Goal: Transaction & Acquisition: Purchase product/service

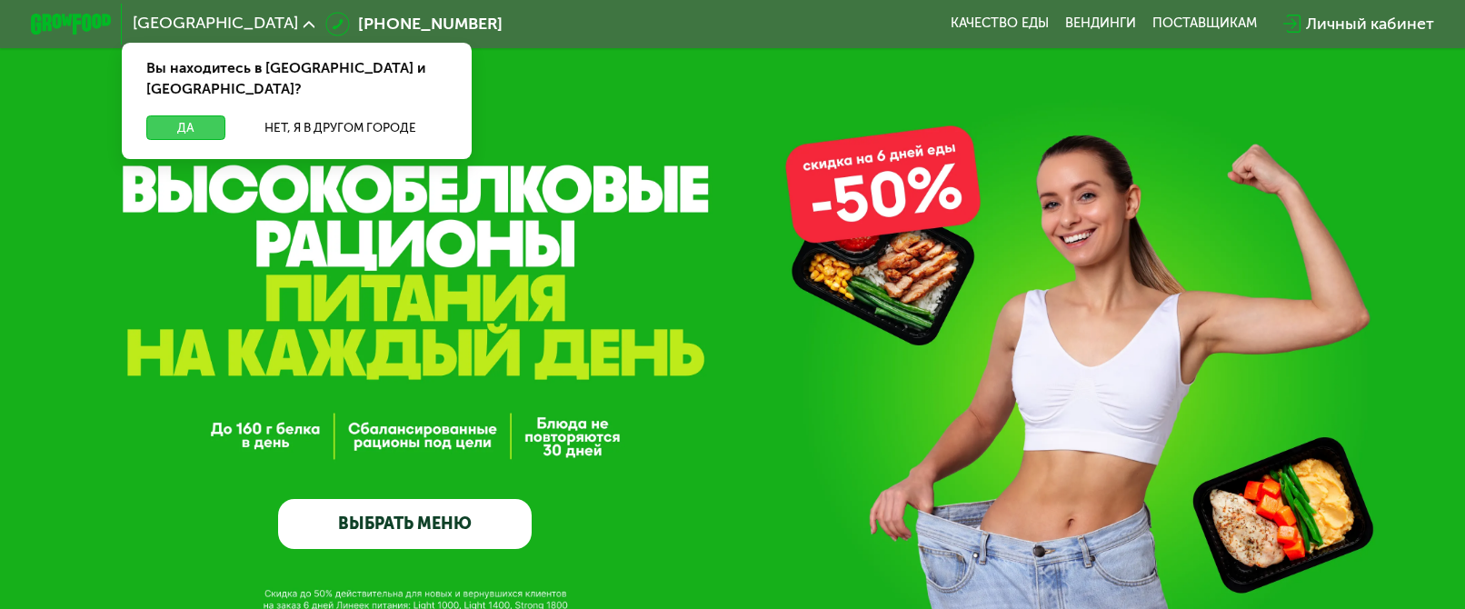
click at [195, 115] on button "Да" at bounding box center [185, 127] width 78 height 25
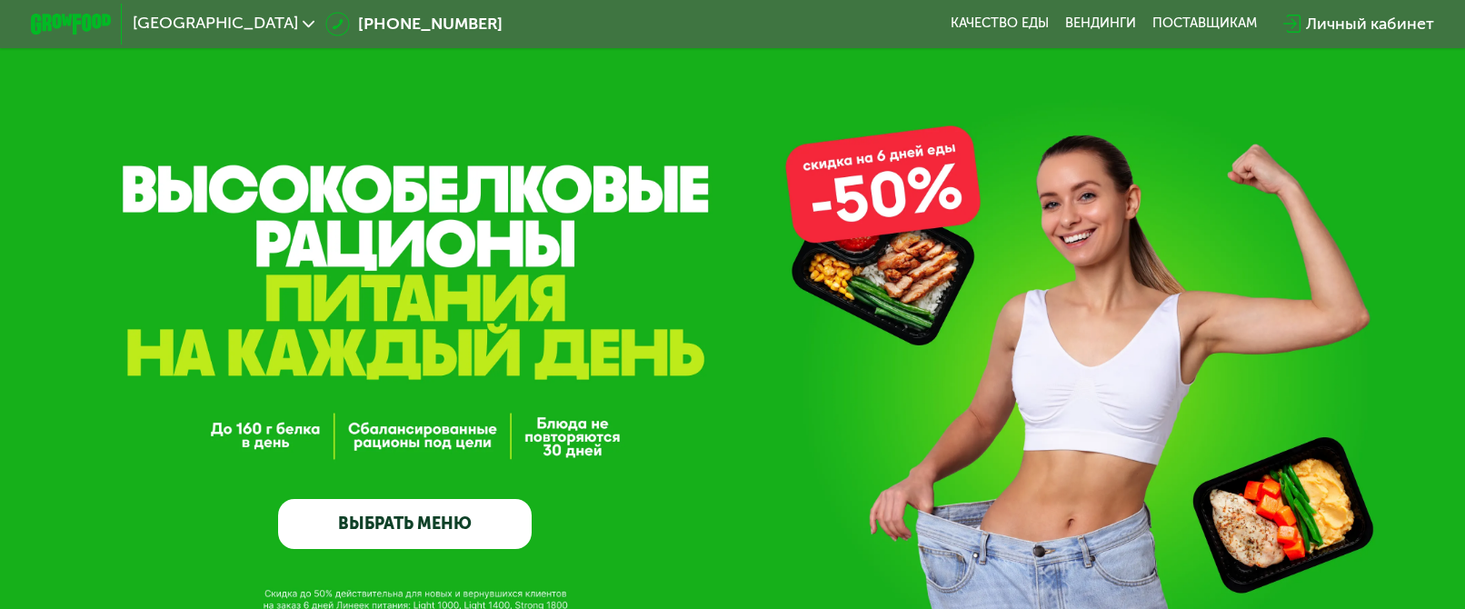
click at [466, 522] on link "ВЫБРАТЬ МЕНЮ" at bounding box center [405, 524] width 254 height 51
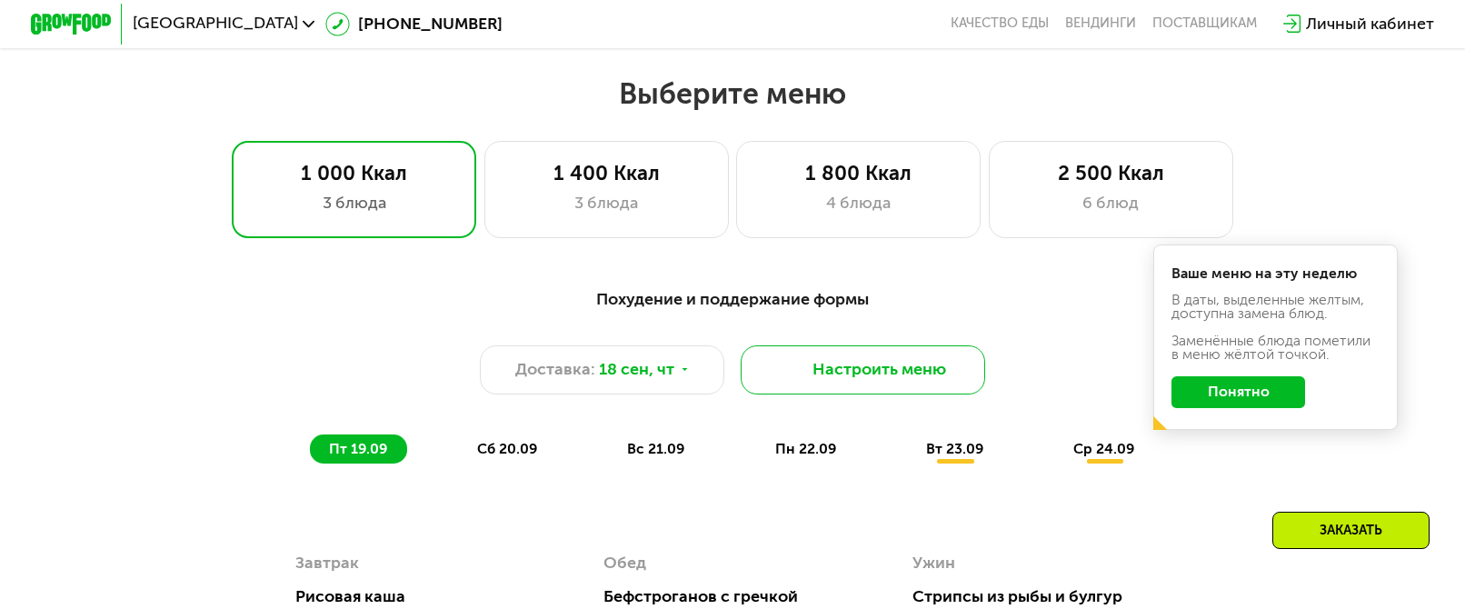
scroll to position [1200, 0]
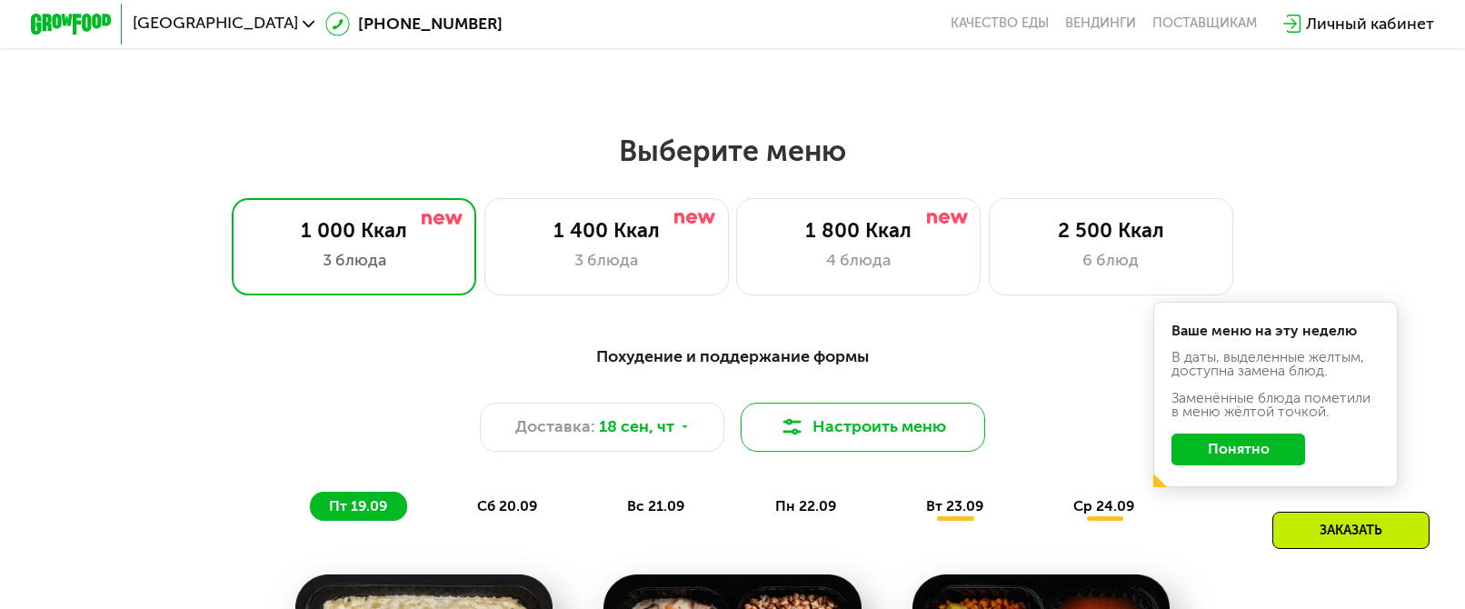
click at [803, 429] on img at bounding box center [792, 427] width 25 height 25
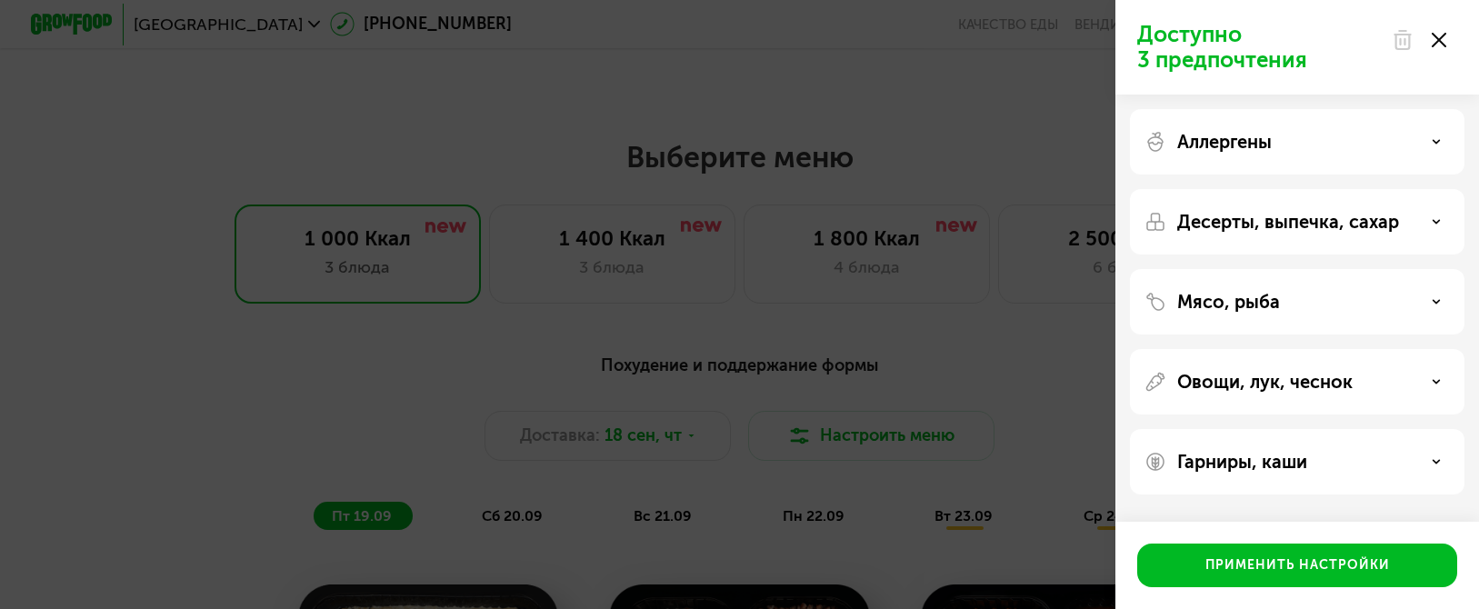
click at [881, 387] on div "Доступно 3 предпочтения Аллергены Десерты, выпечка, сахар Мясо, рыба Овощи, лук…" at bounding box center [739, 304] width 1479 height 609
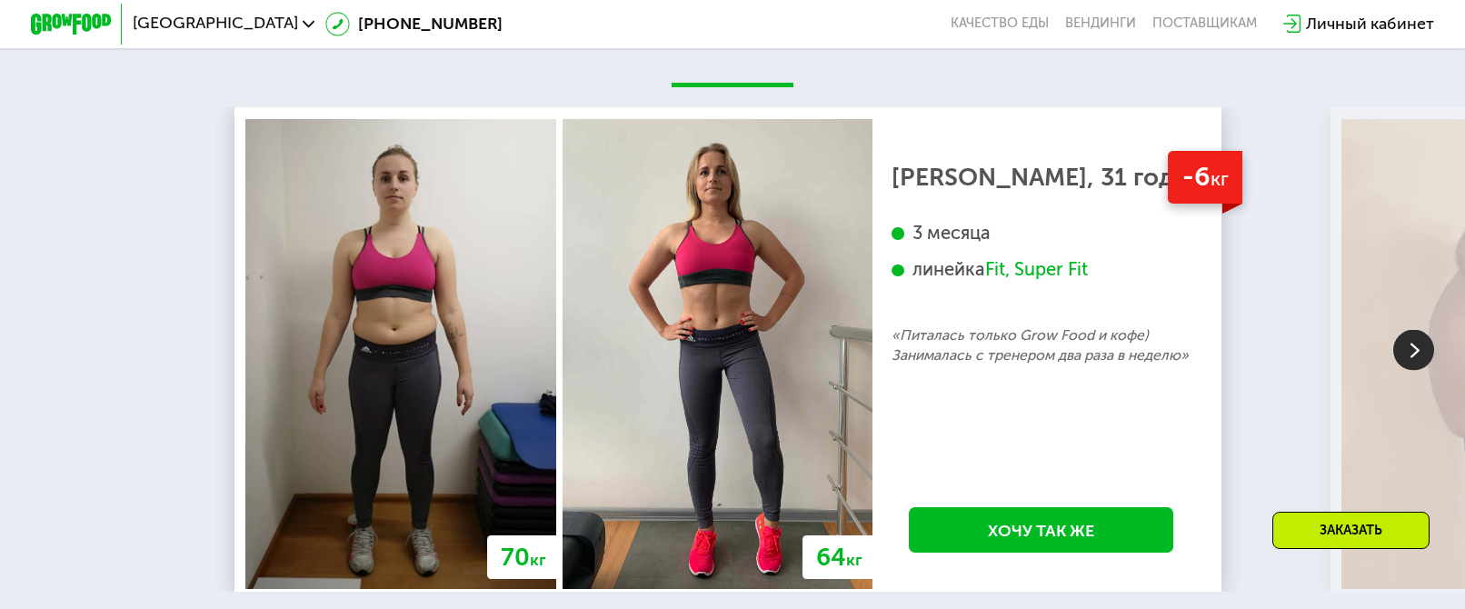
scroll to position [3771, 0]
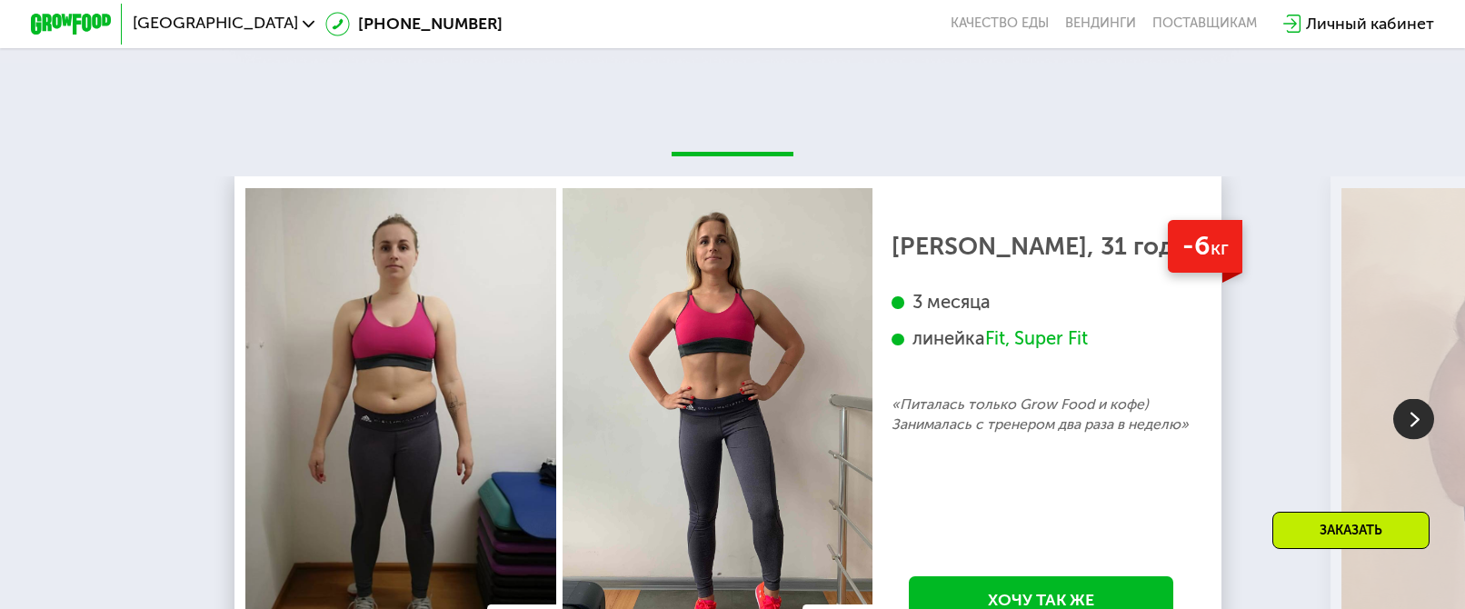
click at [1001, 351] on div "Fit, Super Fit" at bounding box center [1036, 339] width 103 height 24
click at [1088, 351] on div "Fit, Super Fit" at bounding box center [1036, 339] width 103 height 24
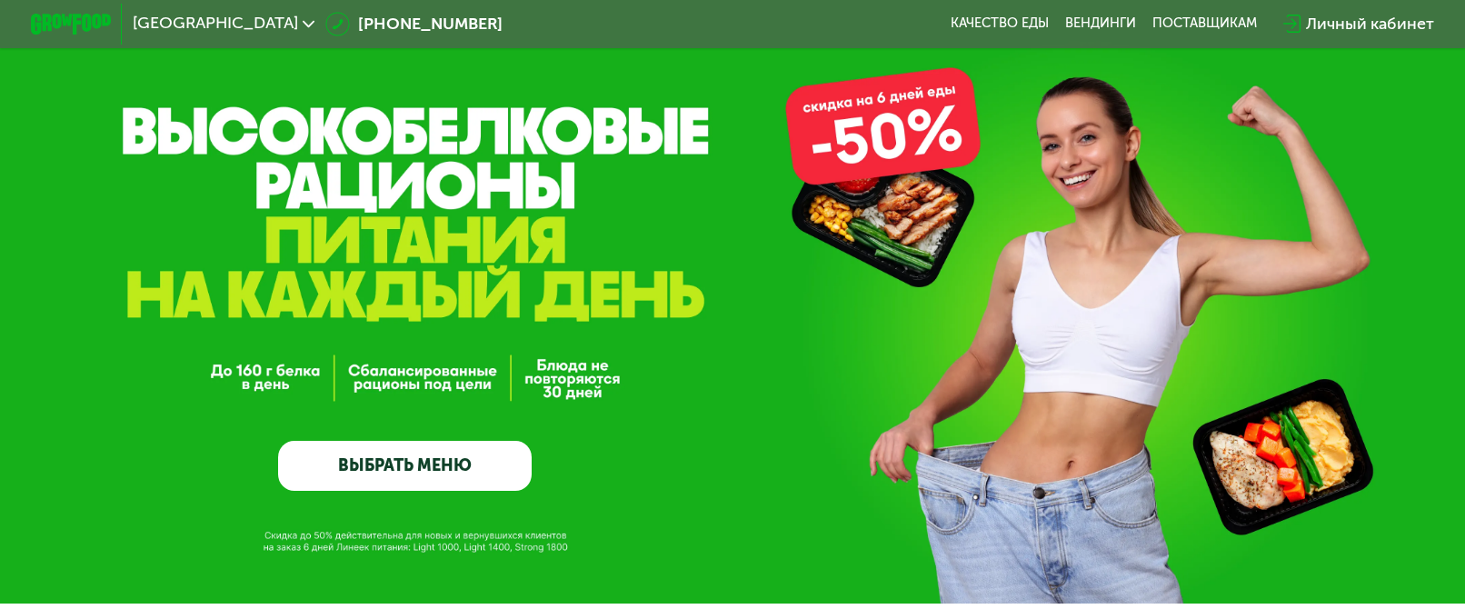
scroll to position [0, 0]
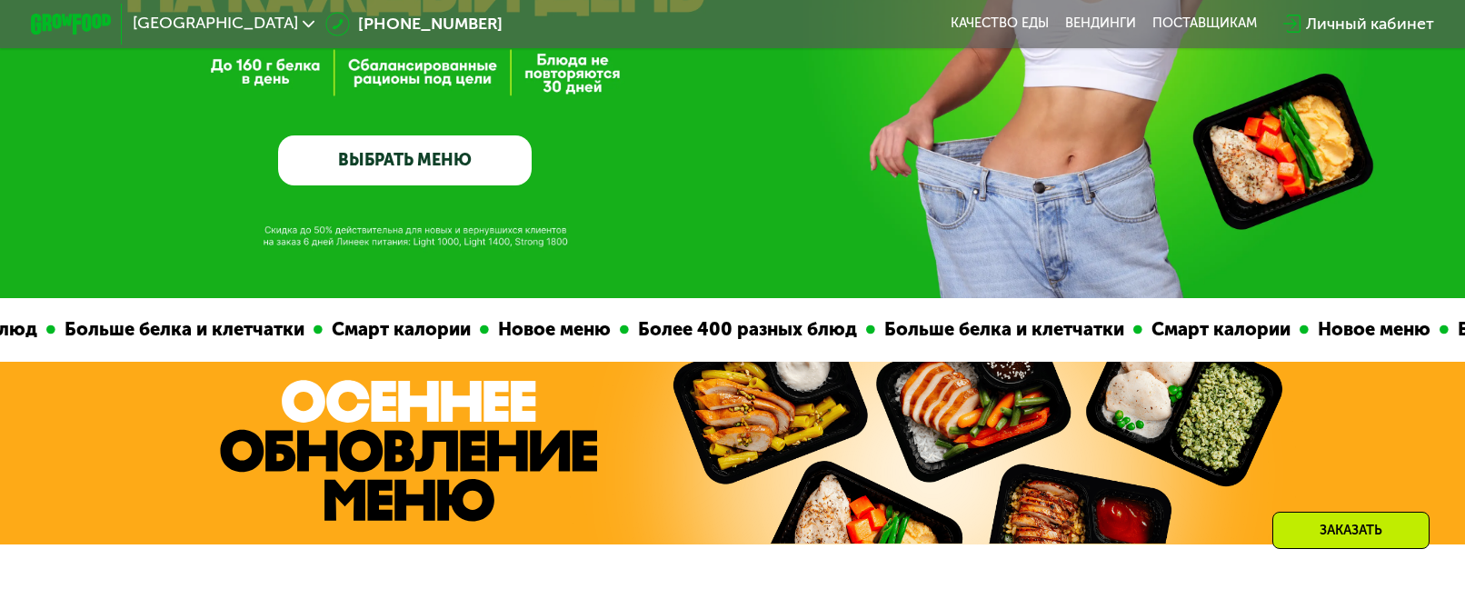
click at [482, 174] on link "ВЫБРАТЬ МЕНЮ" at bounding box center [405, 160] width 254 height 51
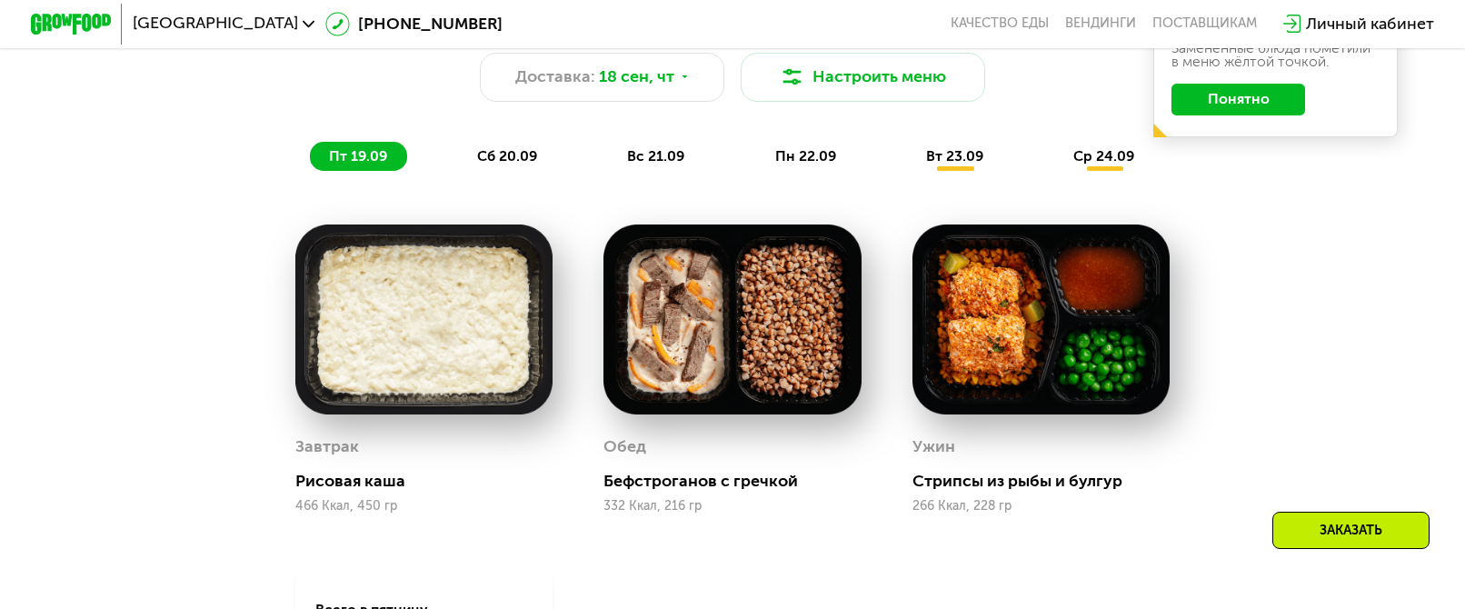
scroll to position [1563, 0]
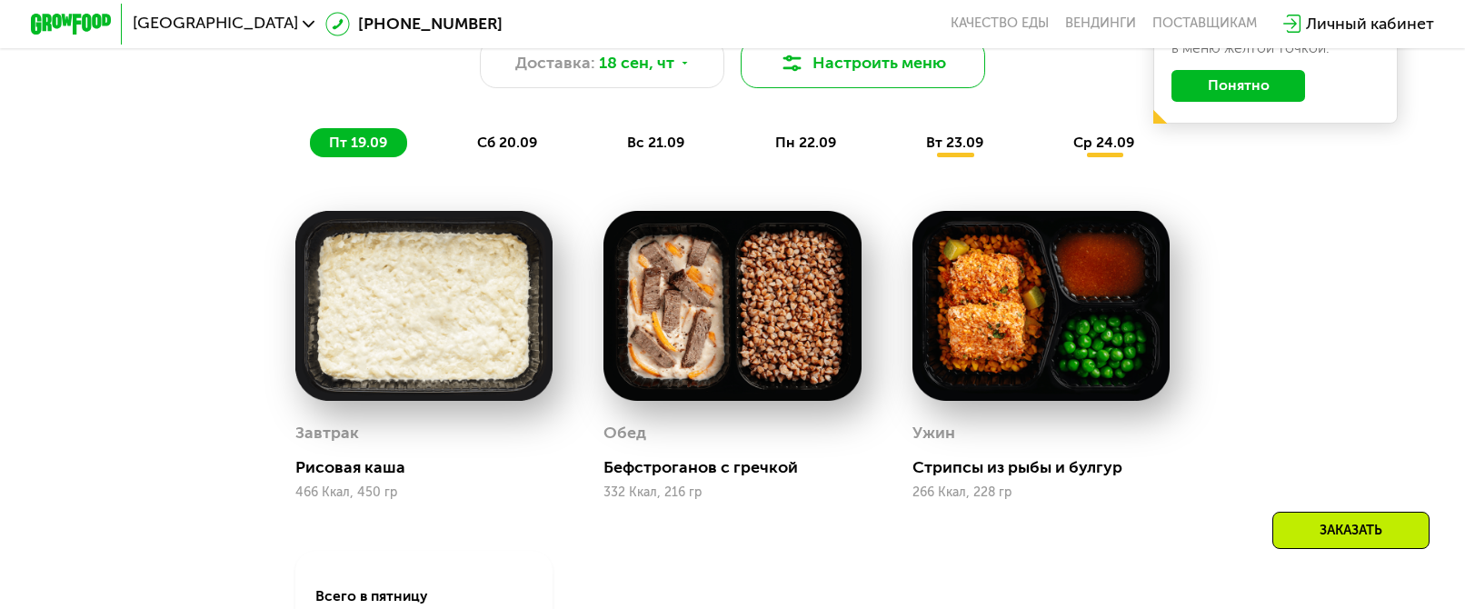
click at [824, 83] on button "Настроить меню" at bounding box center [863, 63] width 245 height 49
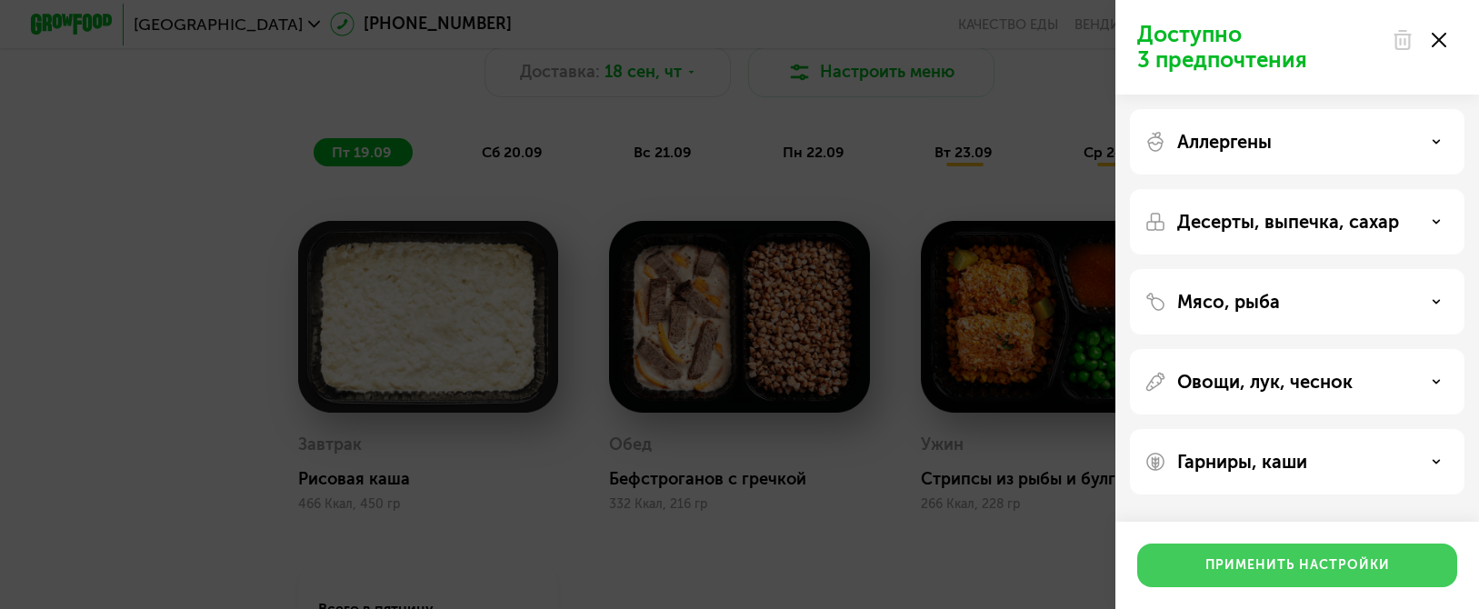
click at [1320, 563] on div "Применить настройки" at bounding box center [1297, 565] width 185 height 18
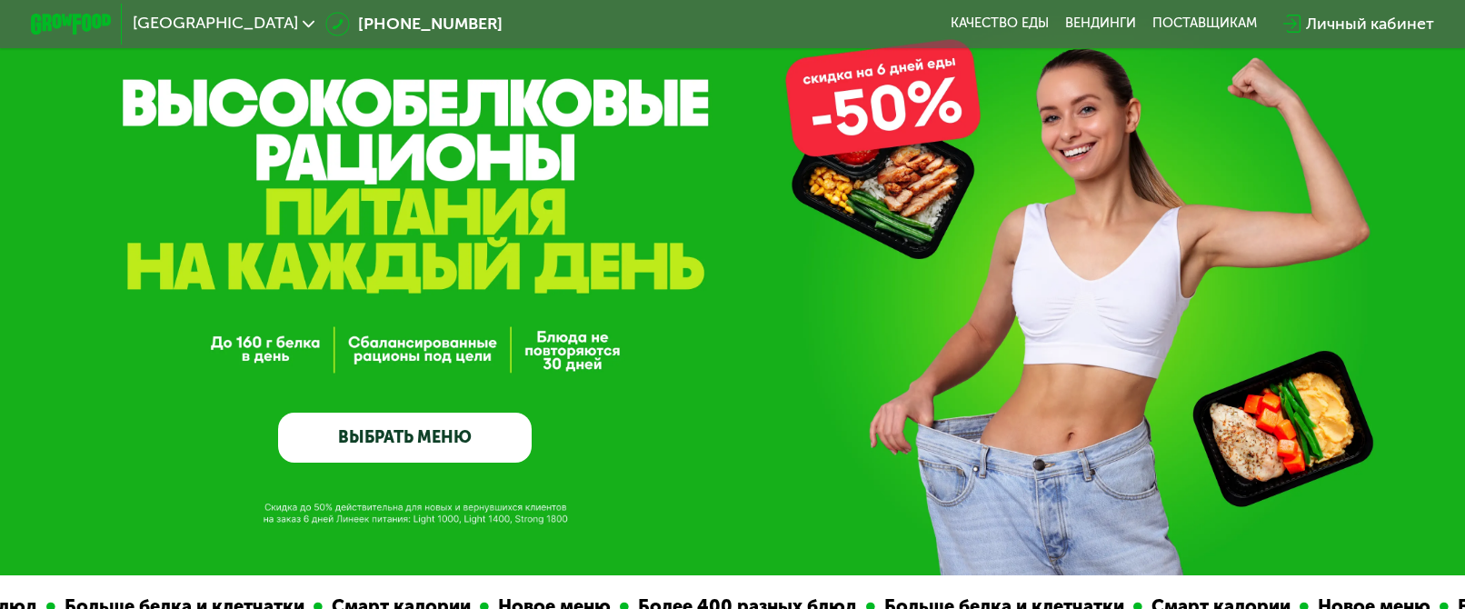
scroll to position [91, 0]
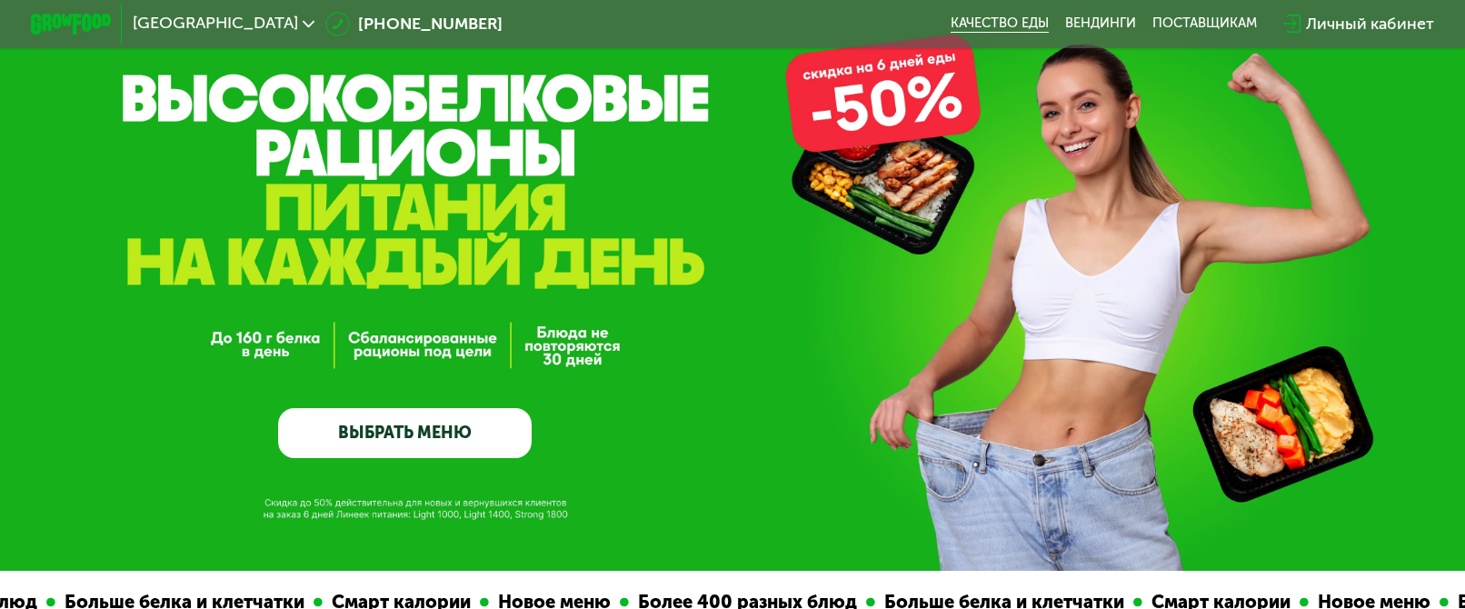
click at [1042, 28] on link "Качество еды" at bounding box center [1000, 23] width 98 height 16
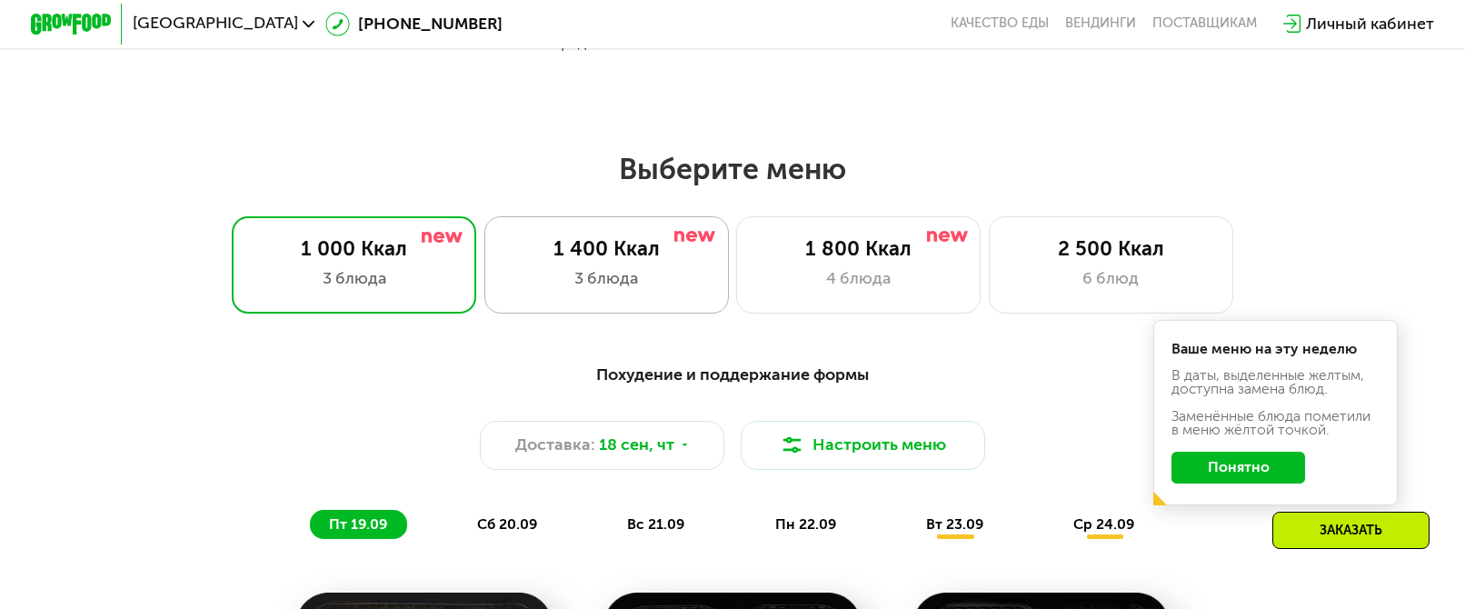
click at [602, 257] on div "1 400 Ккал" at bounding box center [606, 249] width 202 height 25
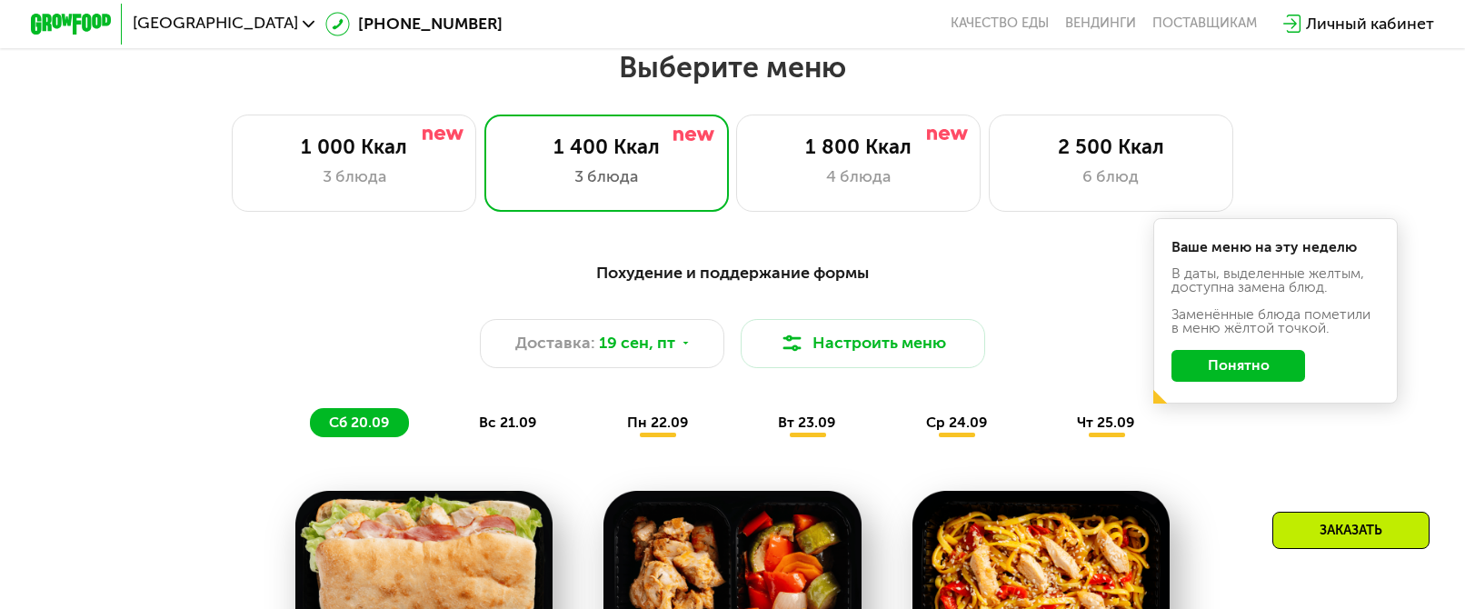
scroll to position [1273, 0]
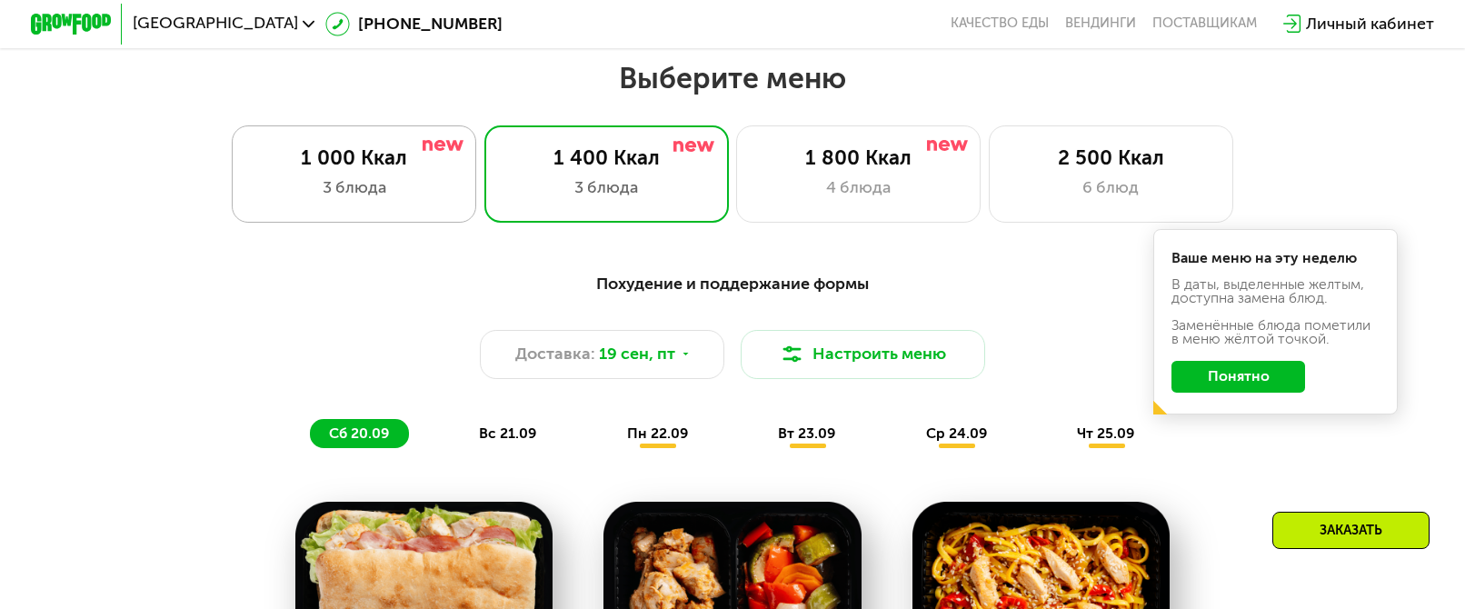
click at [389, 193] on div "3 блюда" at bounding box center [355, 187] width 202 height 25
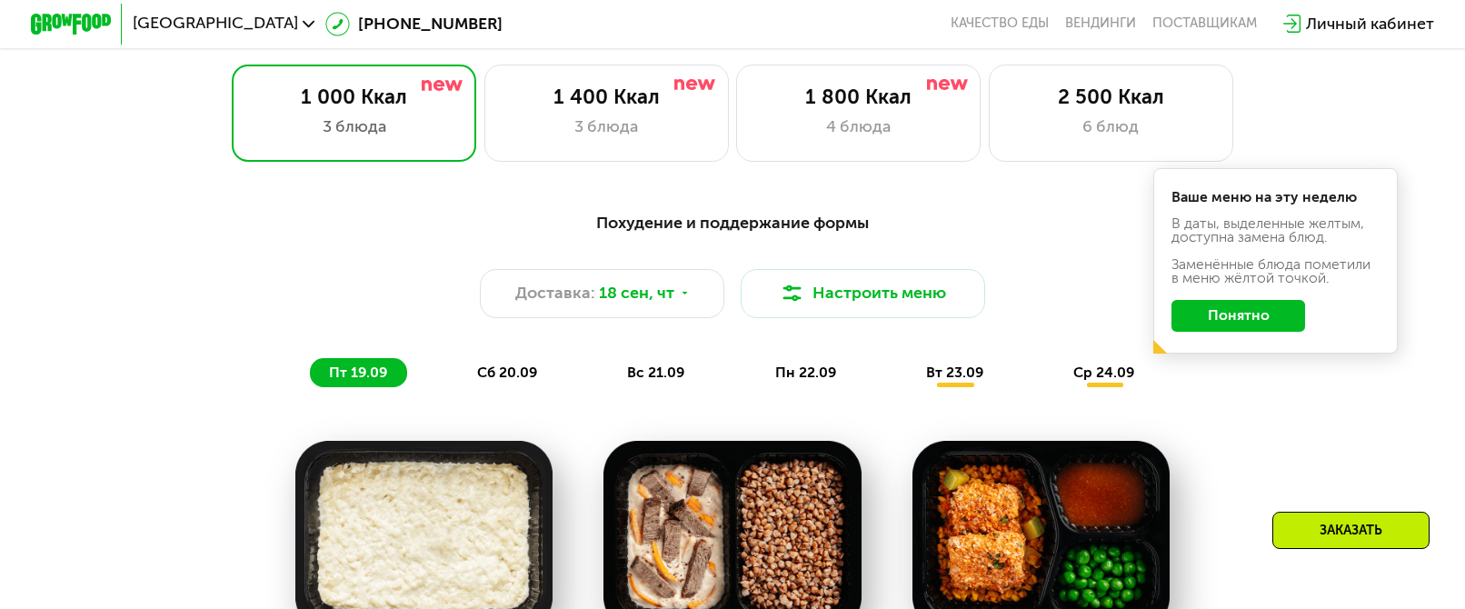
scroll to position [1364, 0]
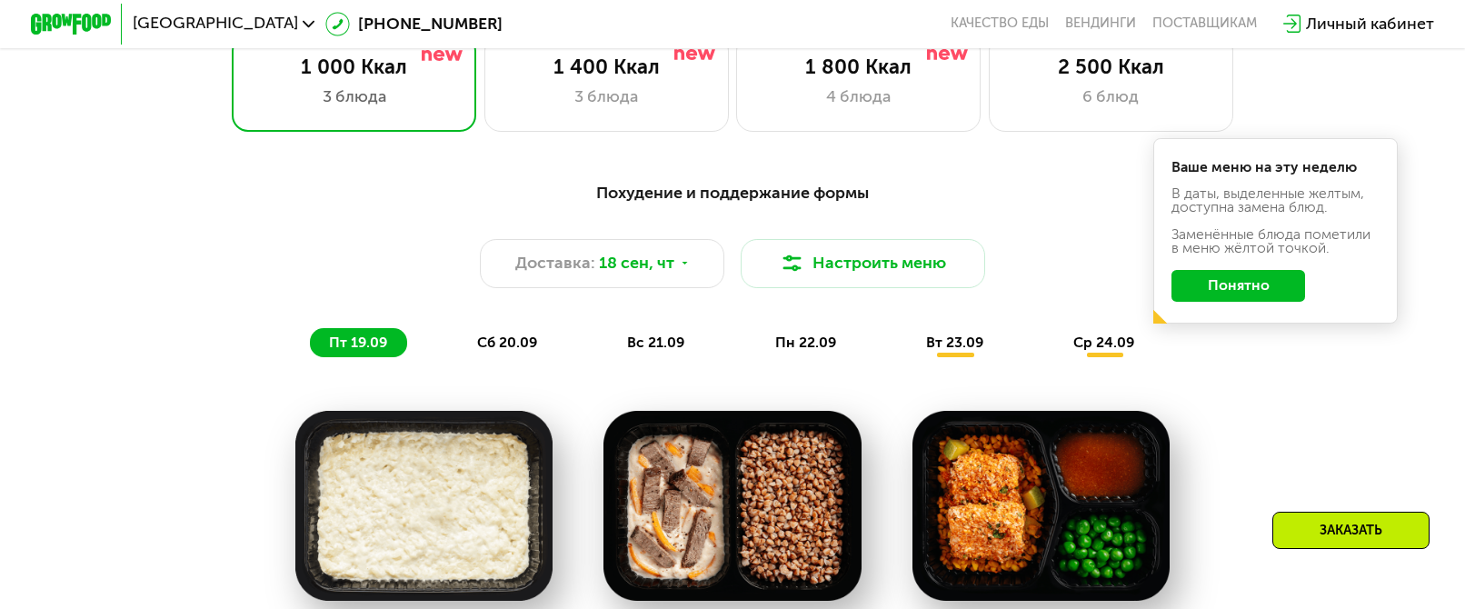
click at [537, 353] on div "сб 20.09" at bounding box center [508, 342] width 99 height 28
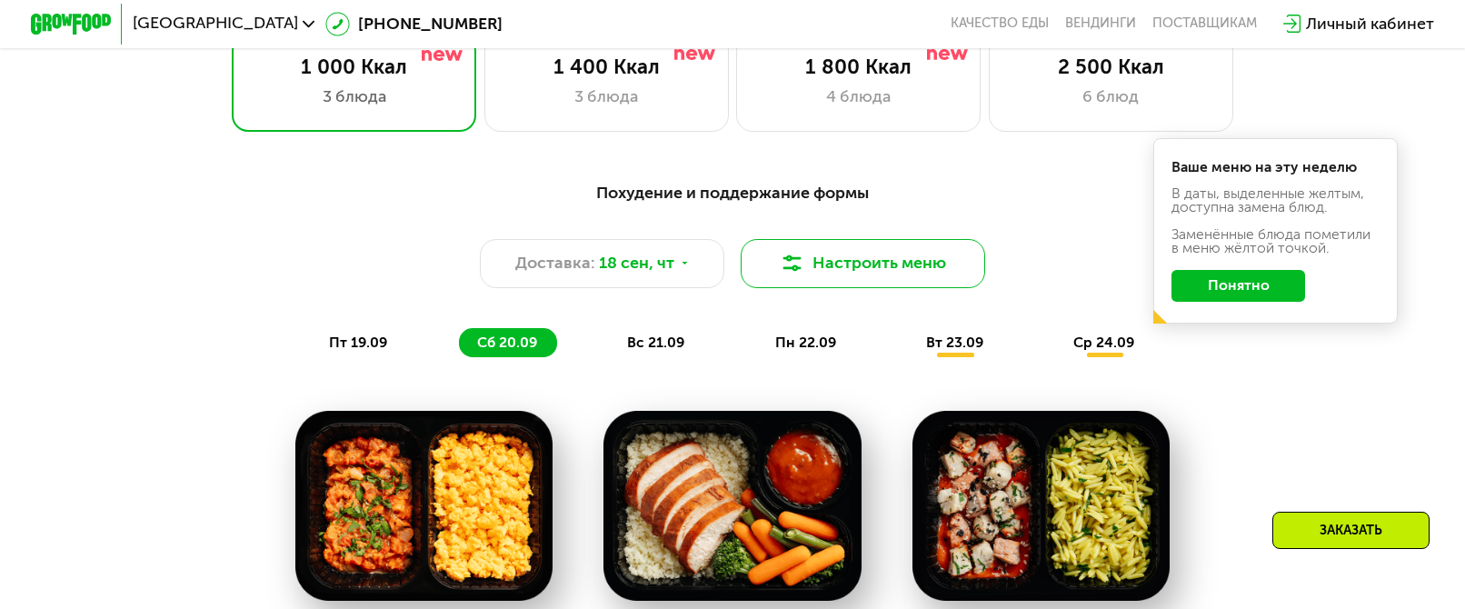
click at [817, 270] on button "Настроить меню" at bounding box center [863, 263] width 245 height 49
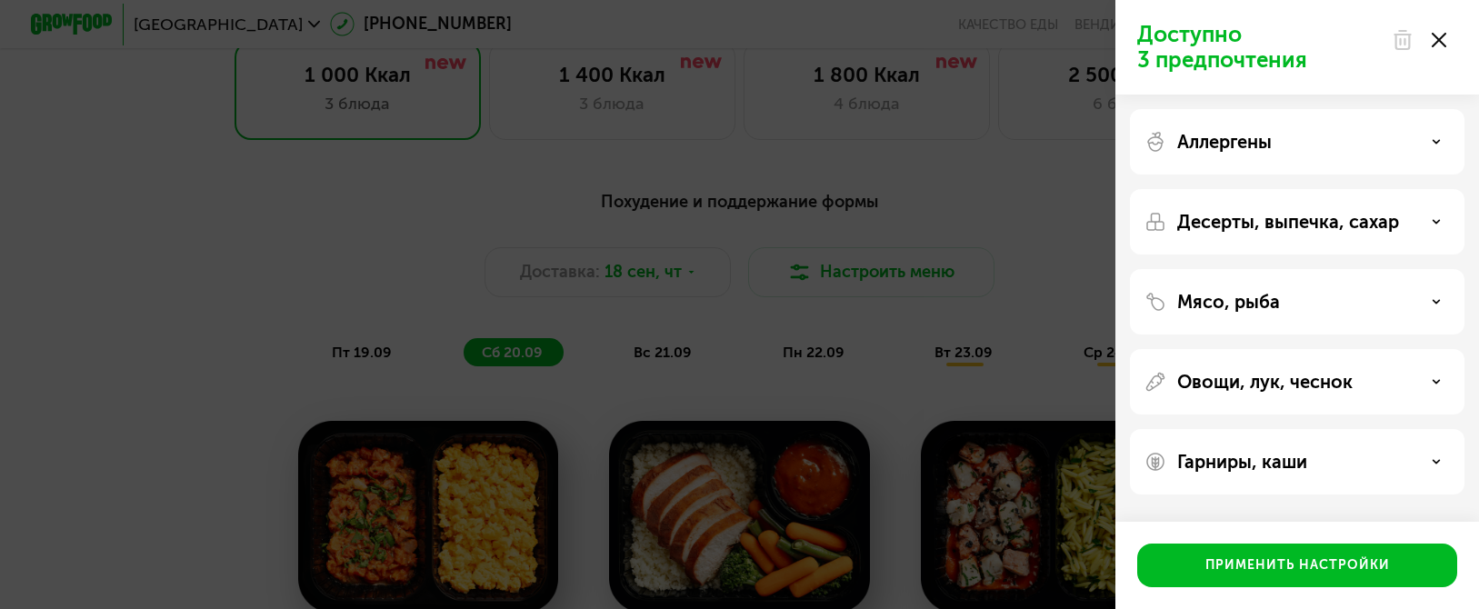
click at [1244, 300] on p "Мясо, рыба" at bounding box center [1228, 302] width 103 height 22
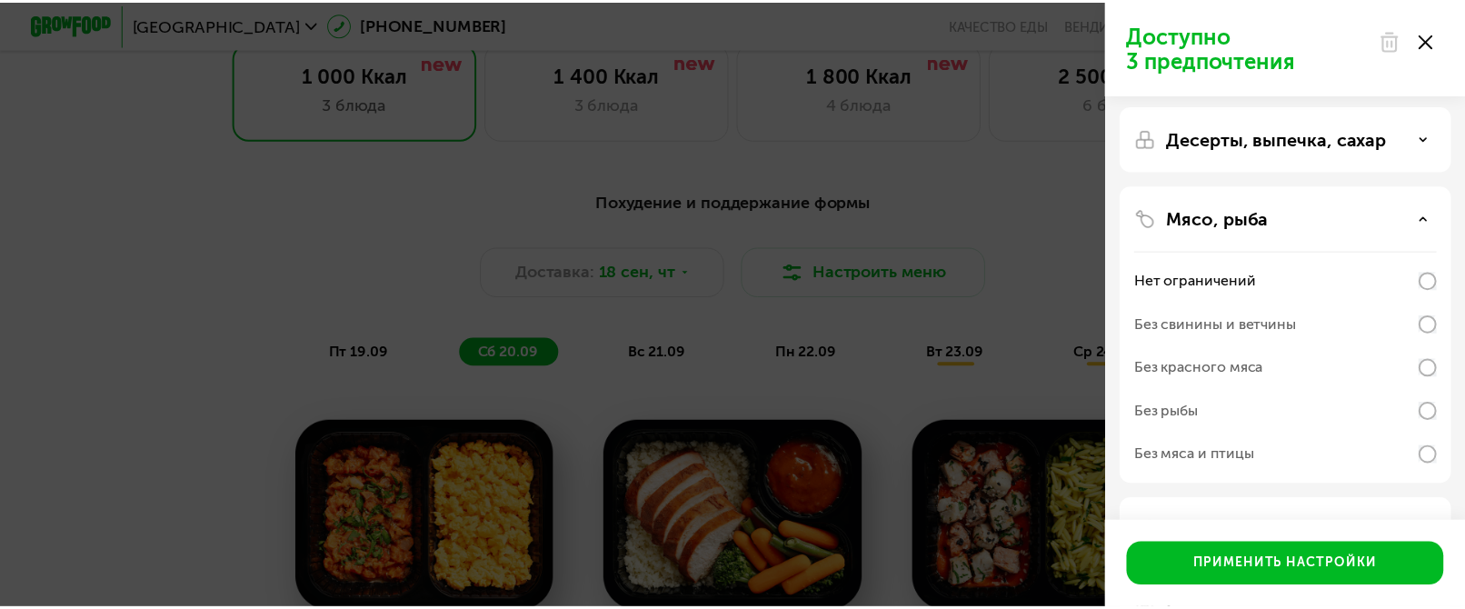
scroll to position [91, 0]
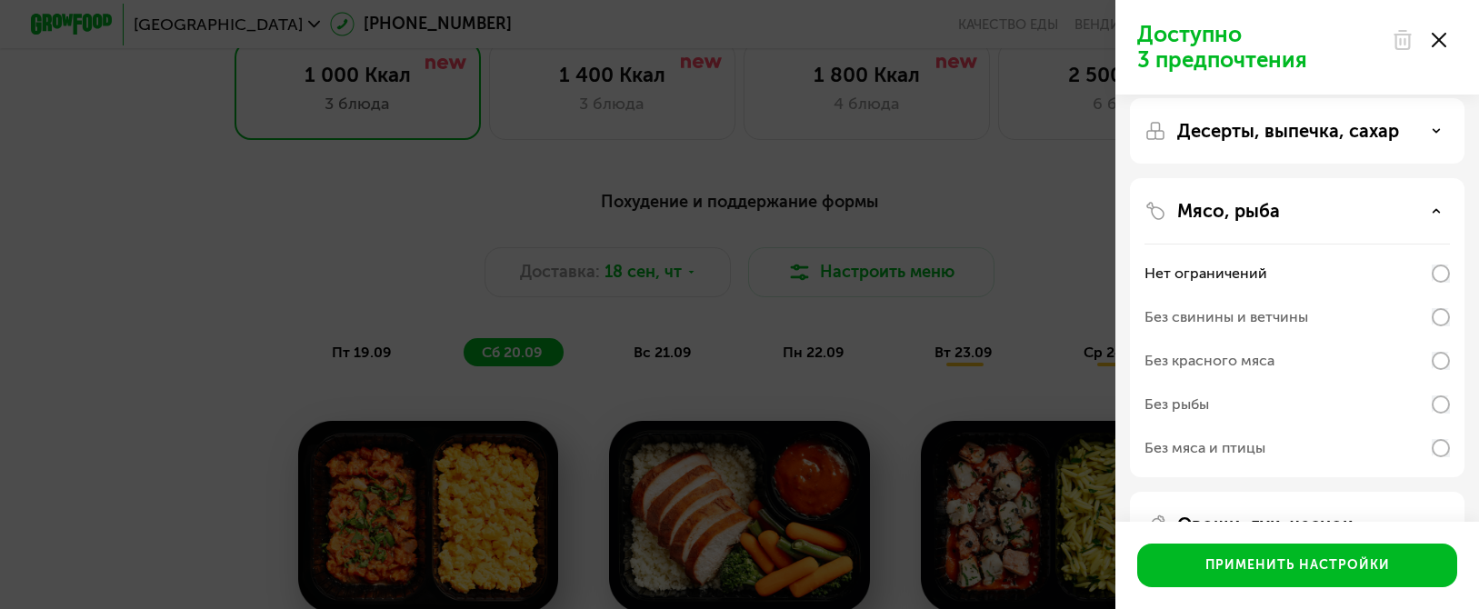
click at [1198, 407] on div "Без рыбы" at bounding box center [1176, 405] width 65 height 22
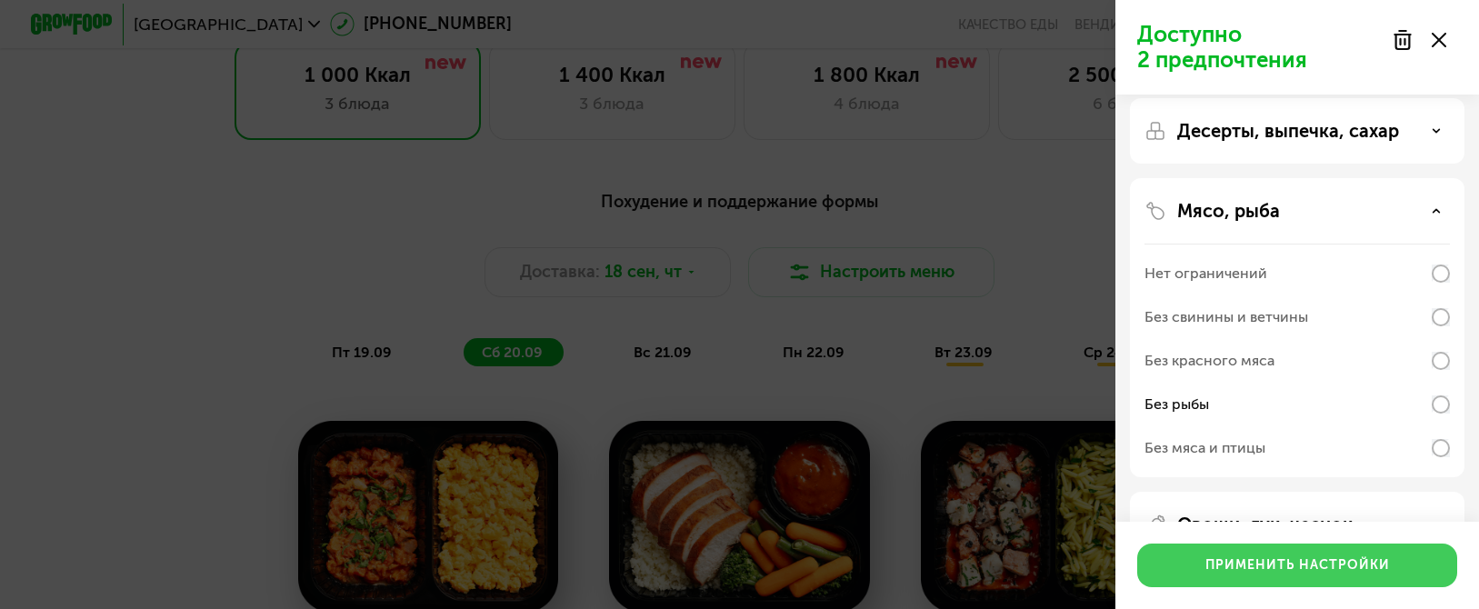
click at [1242, 565] on div "Применить настройки" at bounding box center [1297, 565] width 185 height 18
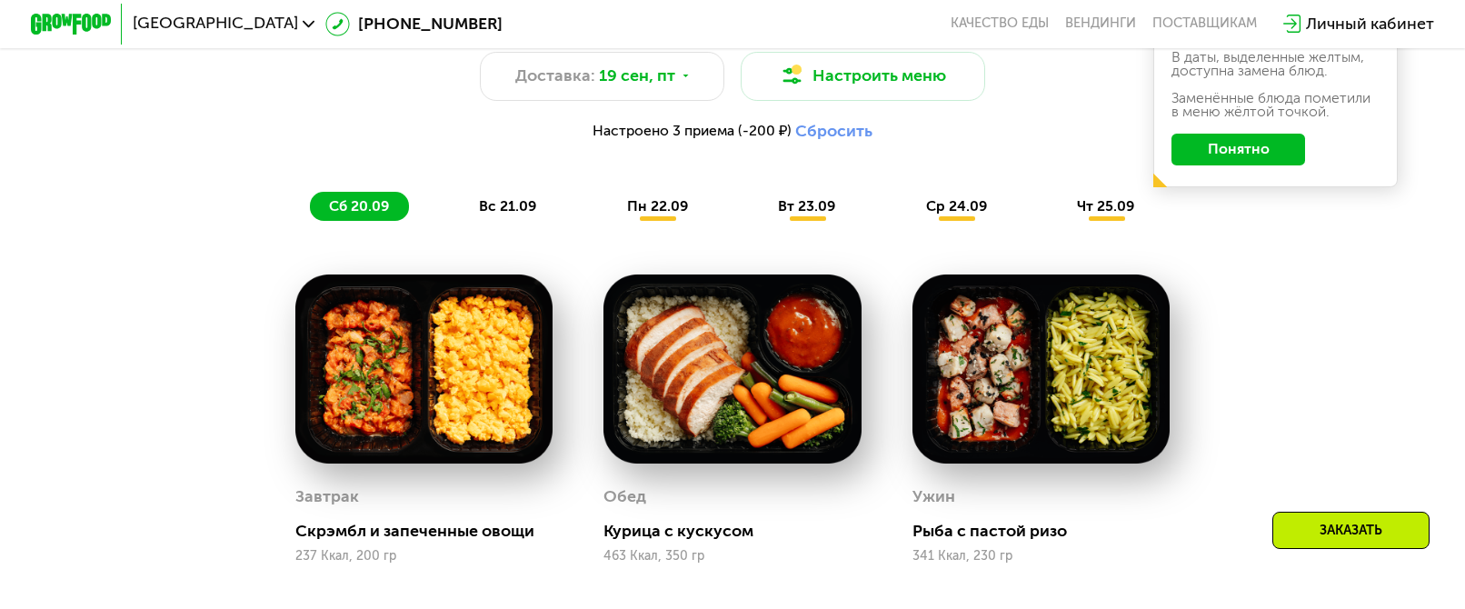
scroll to position [1545, 0]
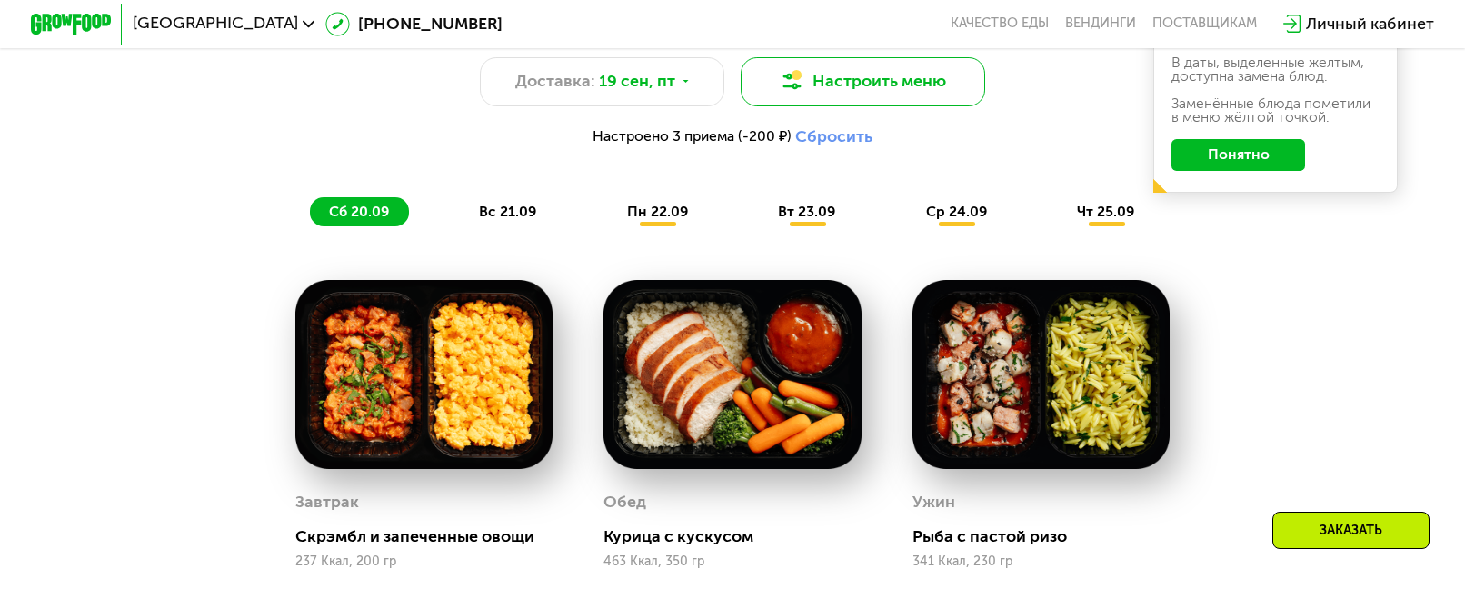
click at [832, 105] on button "Настроить меню" at bounding box center [863, 81] width 245 height 49
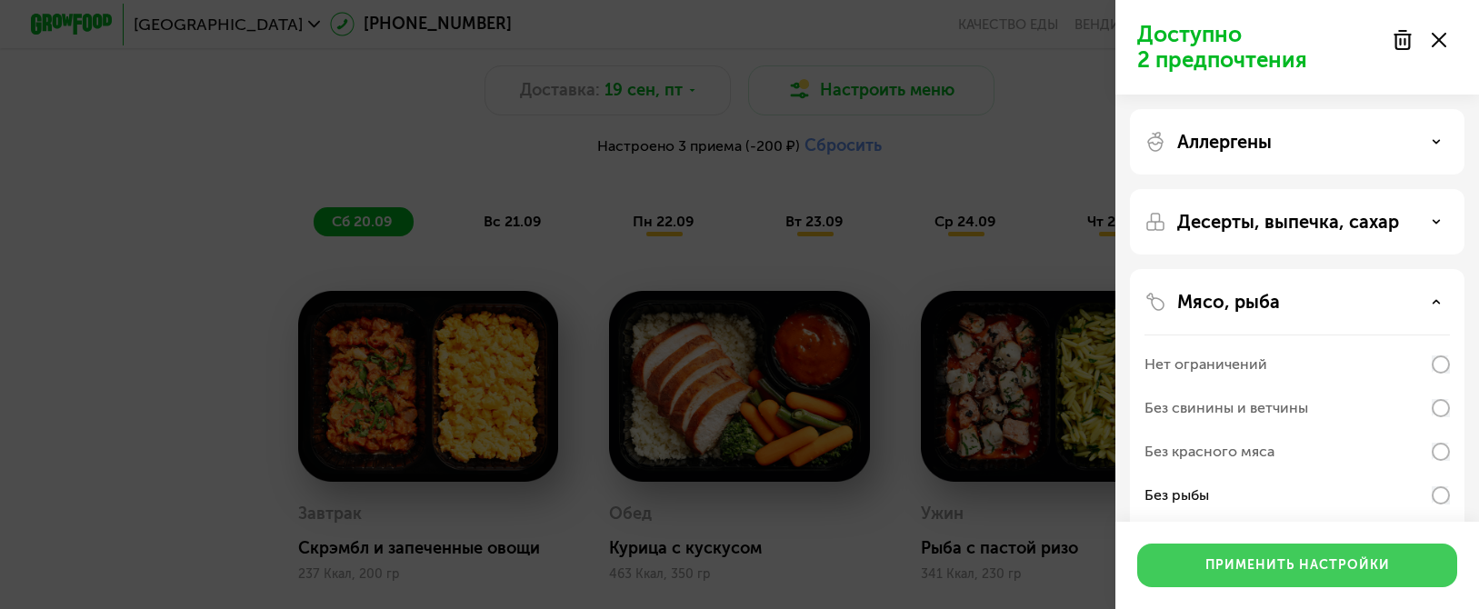
click at [1303, 570] on div "Применить настройки" at bounding box center [1297, 565] width 185 height 18
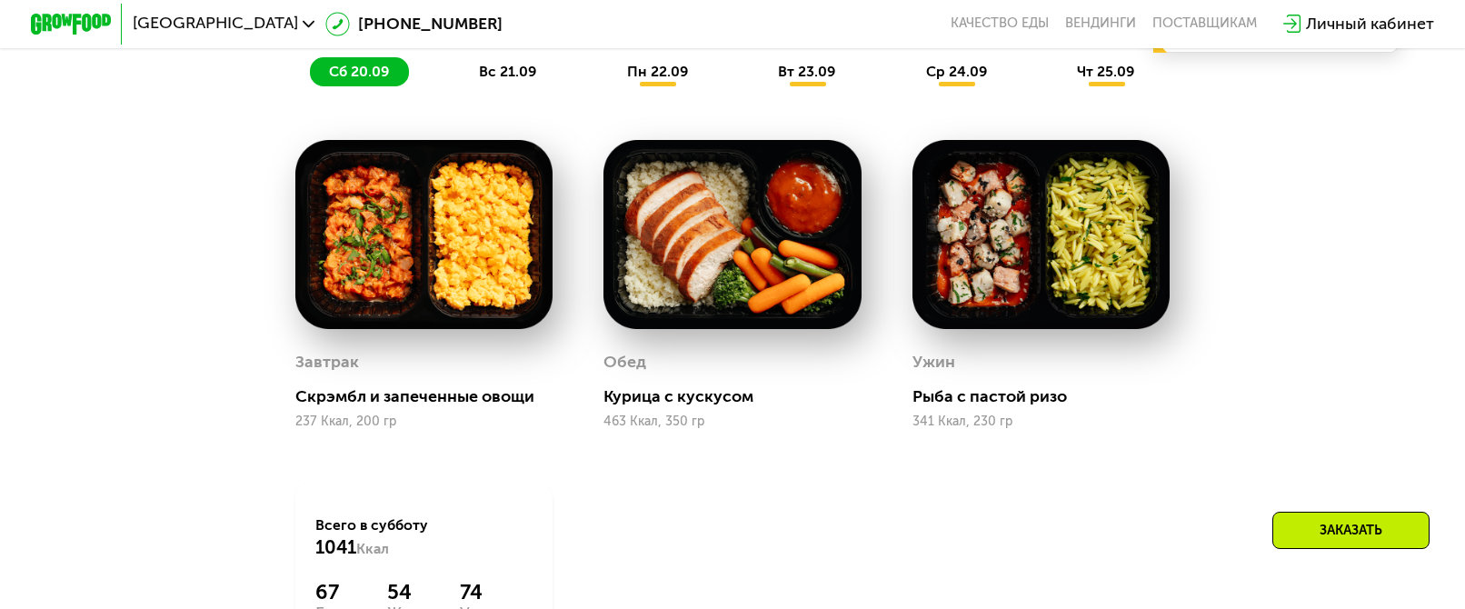
scroll to position [1636, 0]
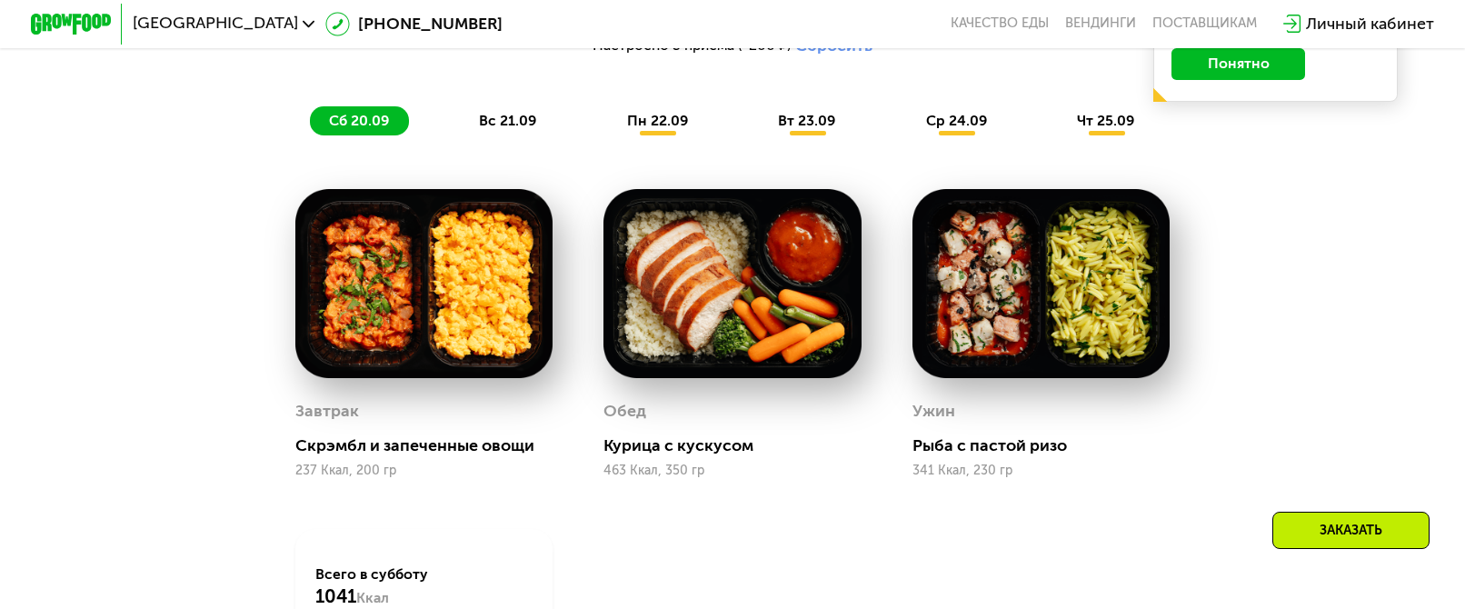
click at [496, 146] on div "Похудение и поддержание формы Доставка: [DATE] Настроить меню Настроено 3 прием…" at bounding box center [732, 21] width 1229 height 251
click at [662, 129] on span "пн 22.09" at bounding box center [657, 120] width 61 height 17
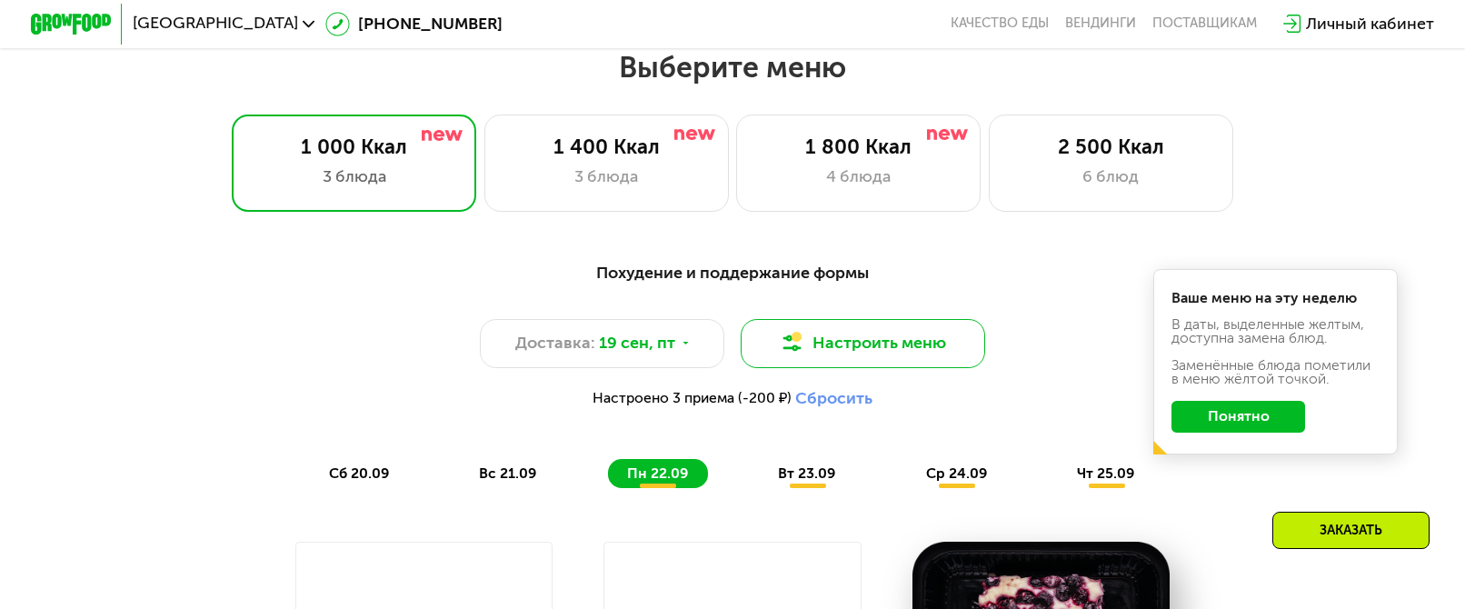
scroll to position [1273, 0]
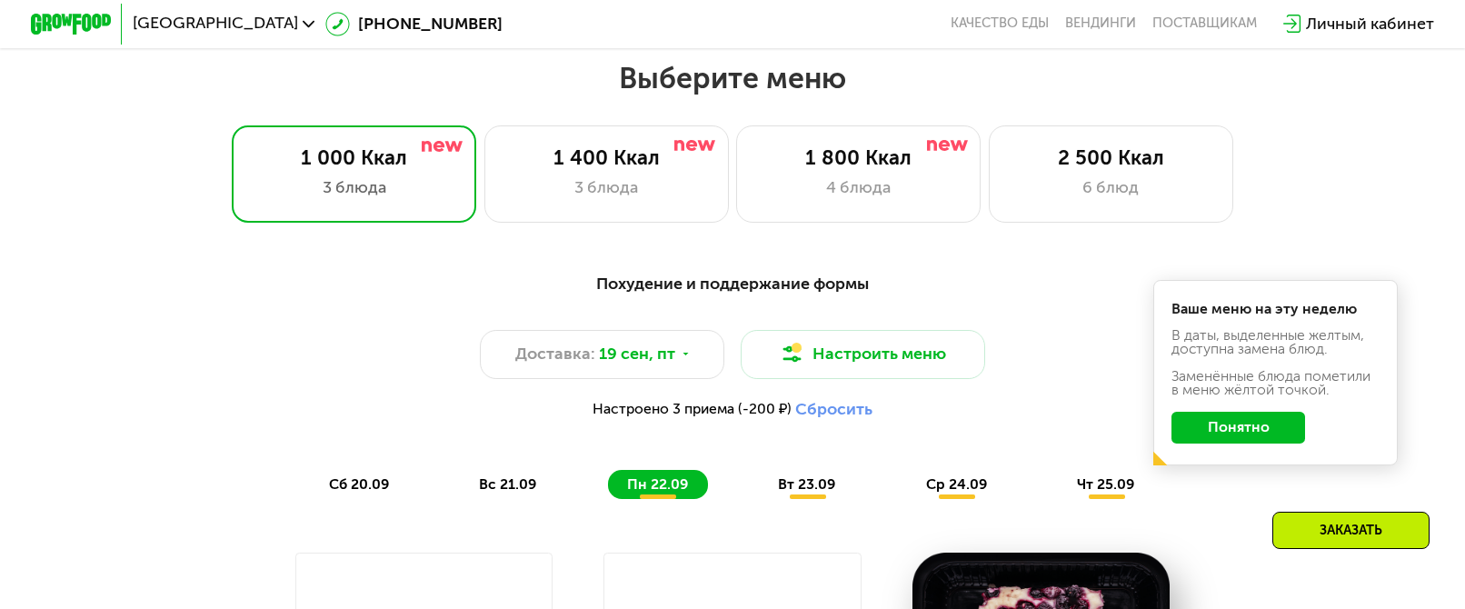
click at [814, 493] on span "вт 23.09" at bounding box center [806, 483] width 57 height 17
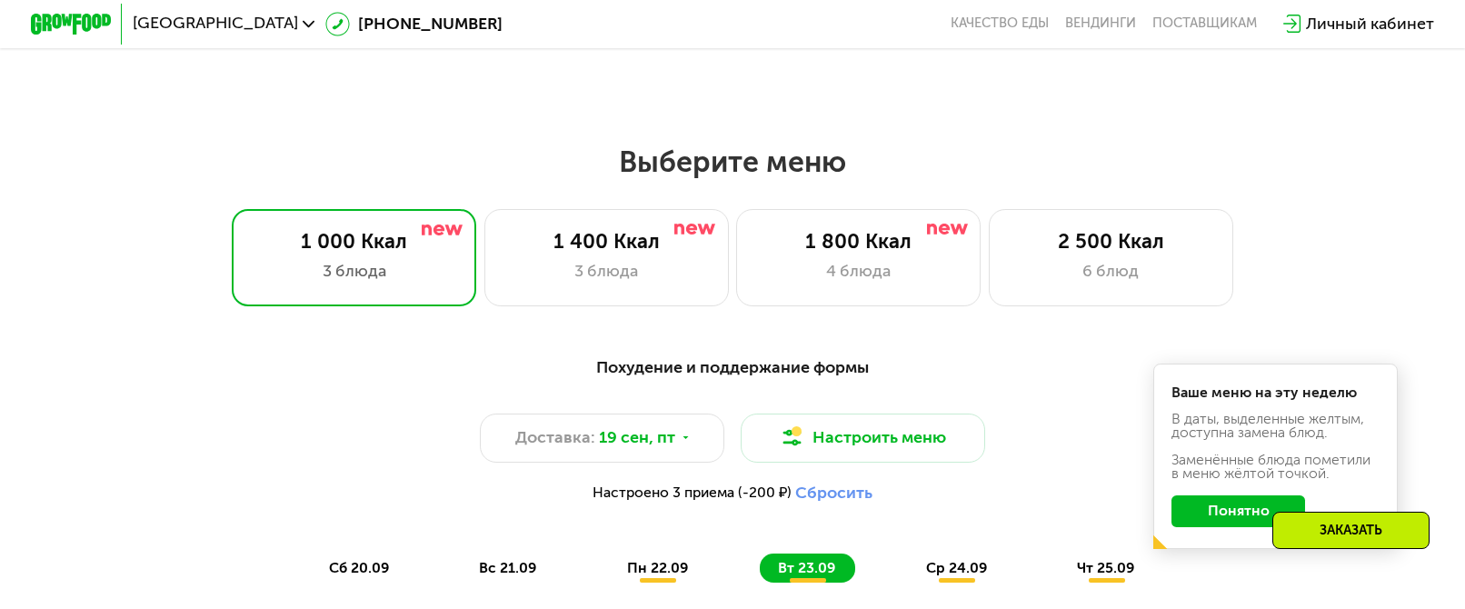
scroll to position [1224, 0]
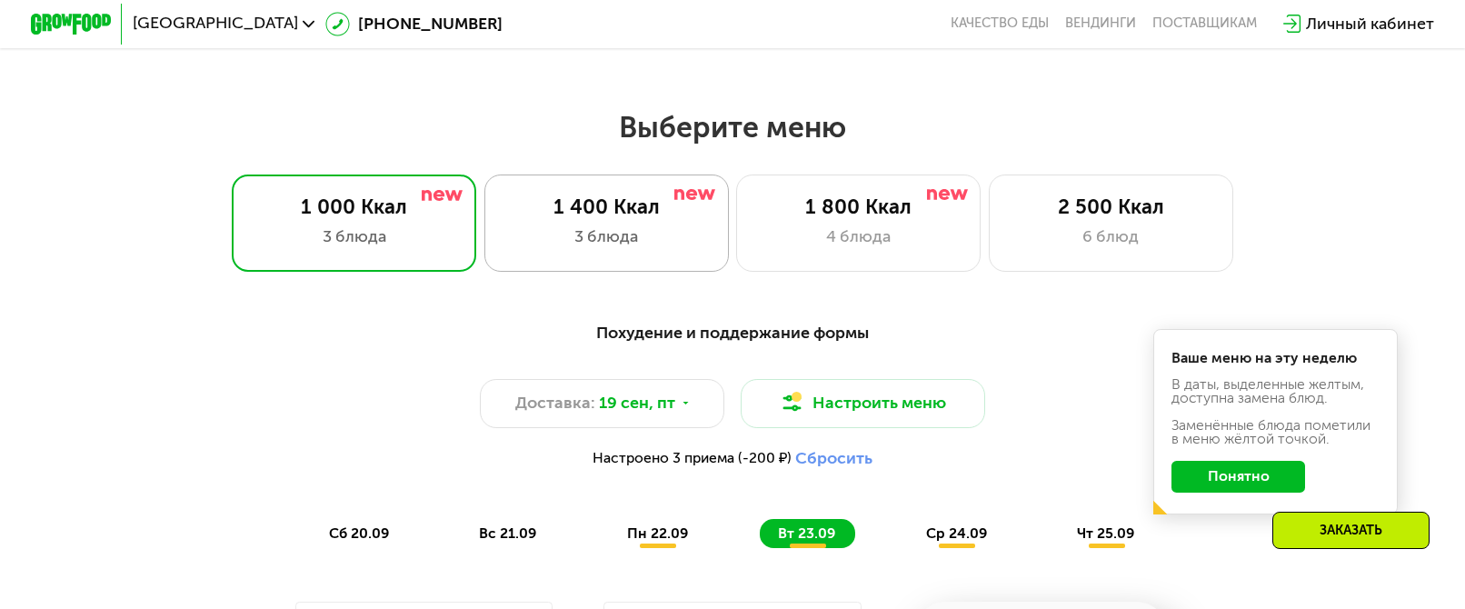
click at [641, 220] on div "1 400 Ккал" at bounding box center [606, 207] width 202 height 25
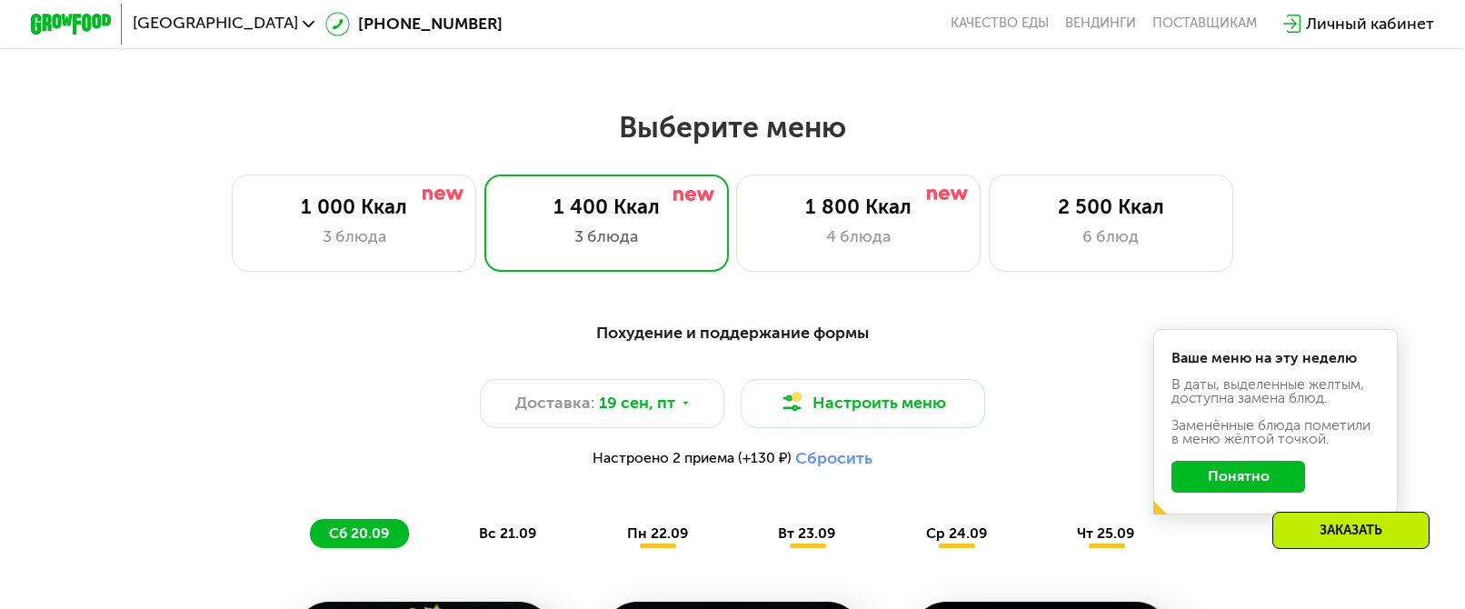
click at [1251, 206] on div "1 000 Ккал 3 блюда 1 400 Ккал 3 блюда 1 800 Ккал 4 блюда 2 500 Ккал 6 блюд" at bounding box center [732, 223] width 1335 height 97
click at [1165, 229] on div "2 500 Ккал 6 блюд" at bounding box center [1111, 223] width 245 height 97
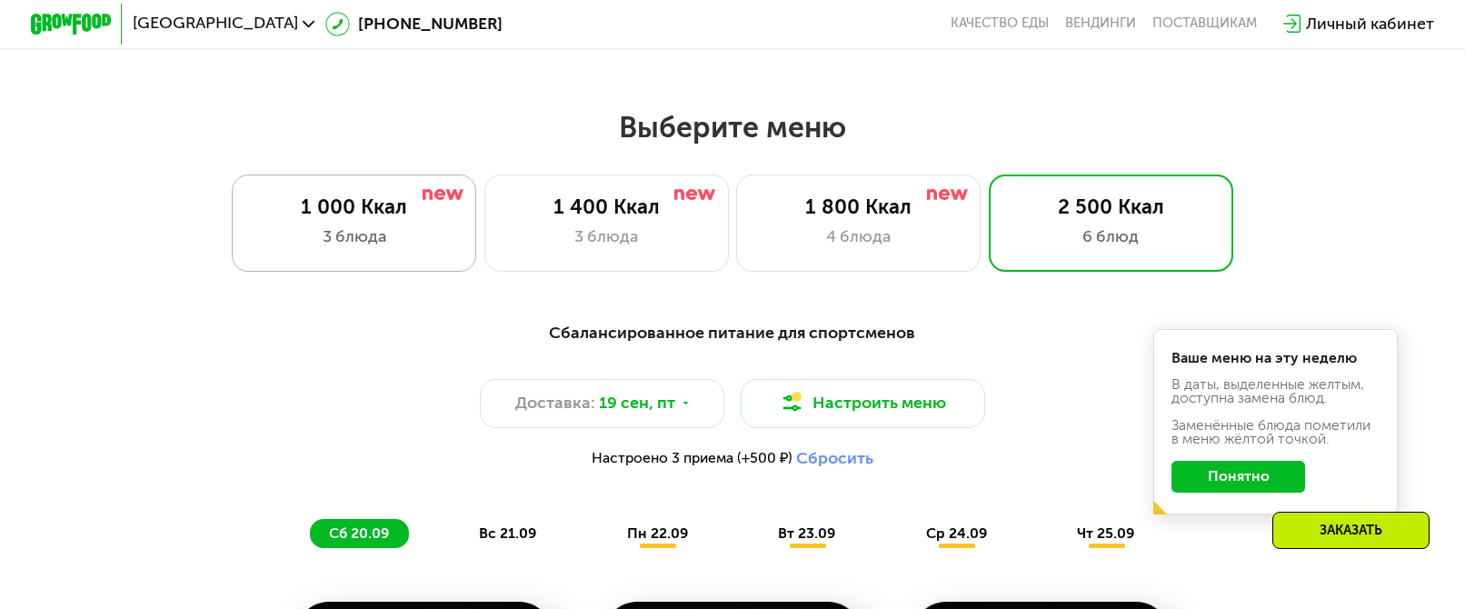
click at [363, 235] on div "3 блюда" at bounding box center [355, 237] width 202 height 25
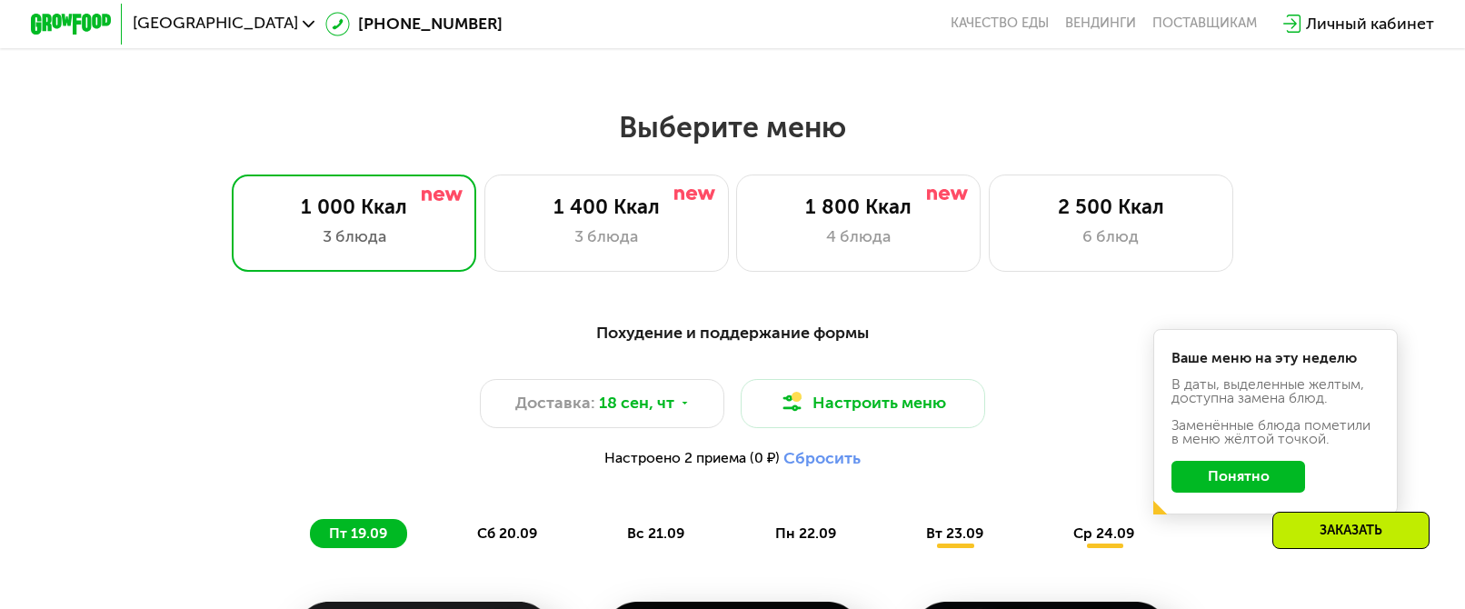
click at [1244, 494] on button "Понятно" at bounding box center [1238, 477] width 133 height 33
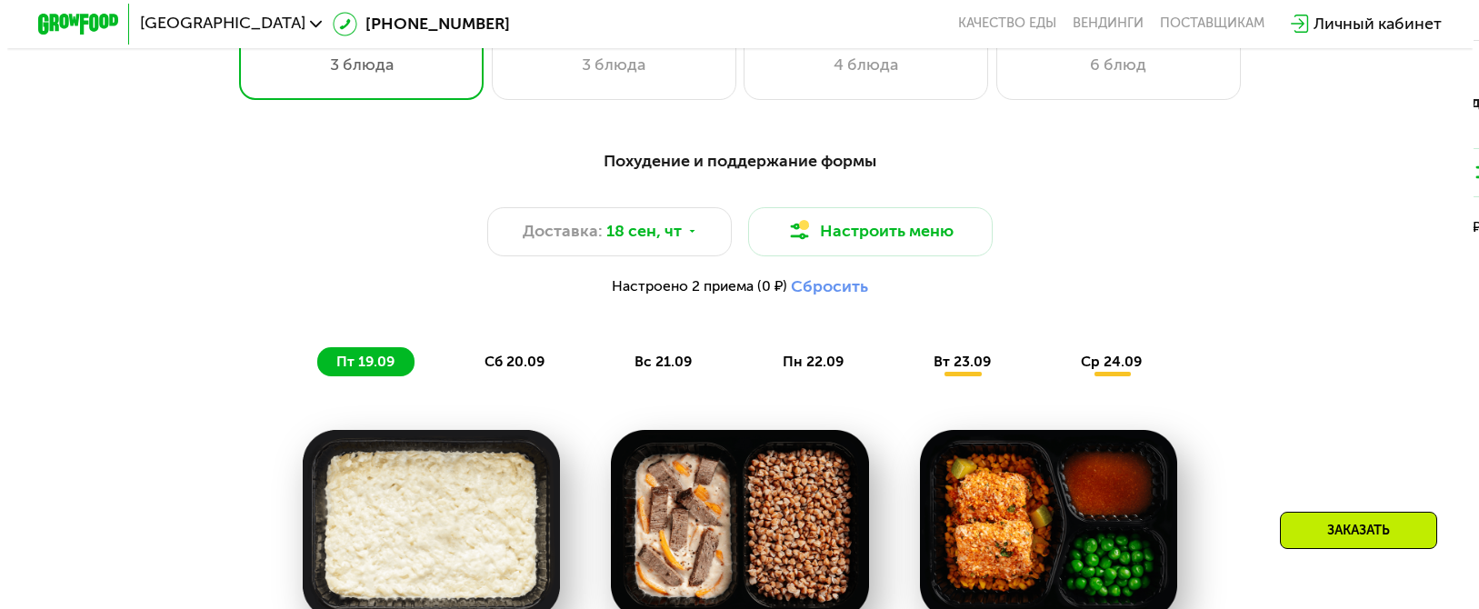
scroll to position [1405, 0]
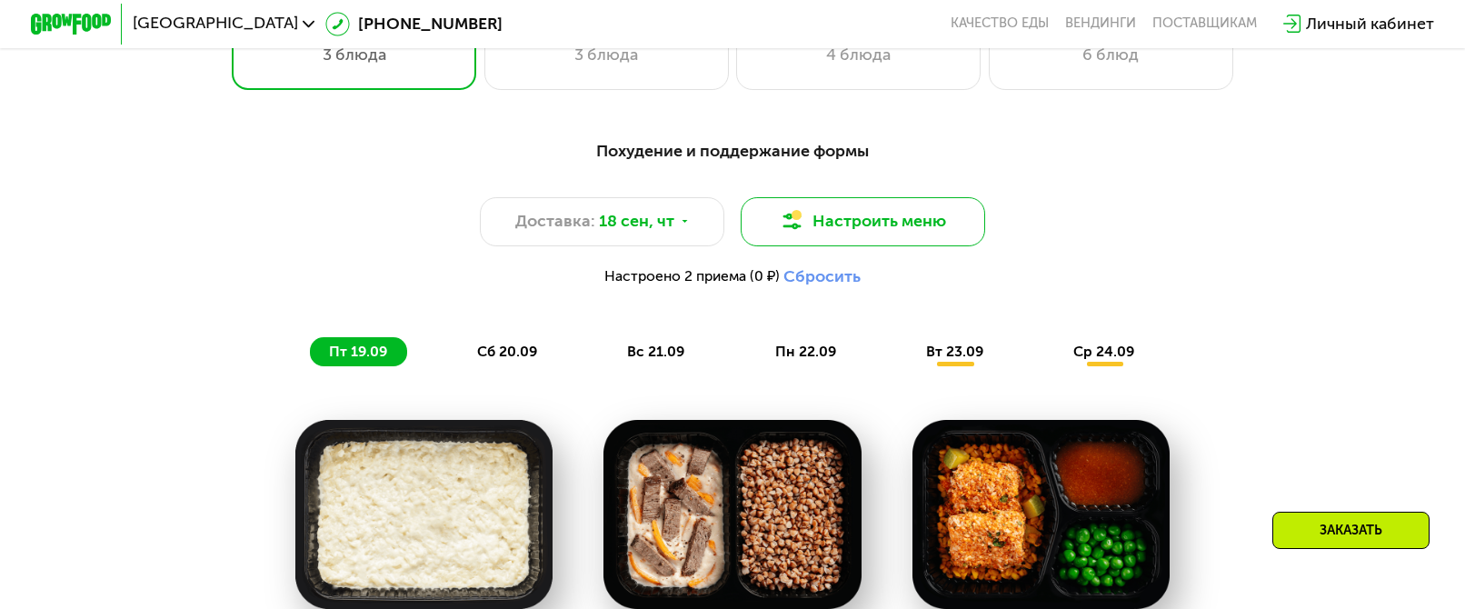
click at [853, 242] on button "Настроить меню" at bounding box center [863, 221] width 245 height 49
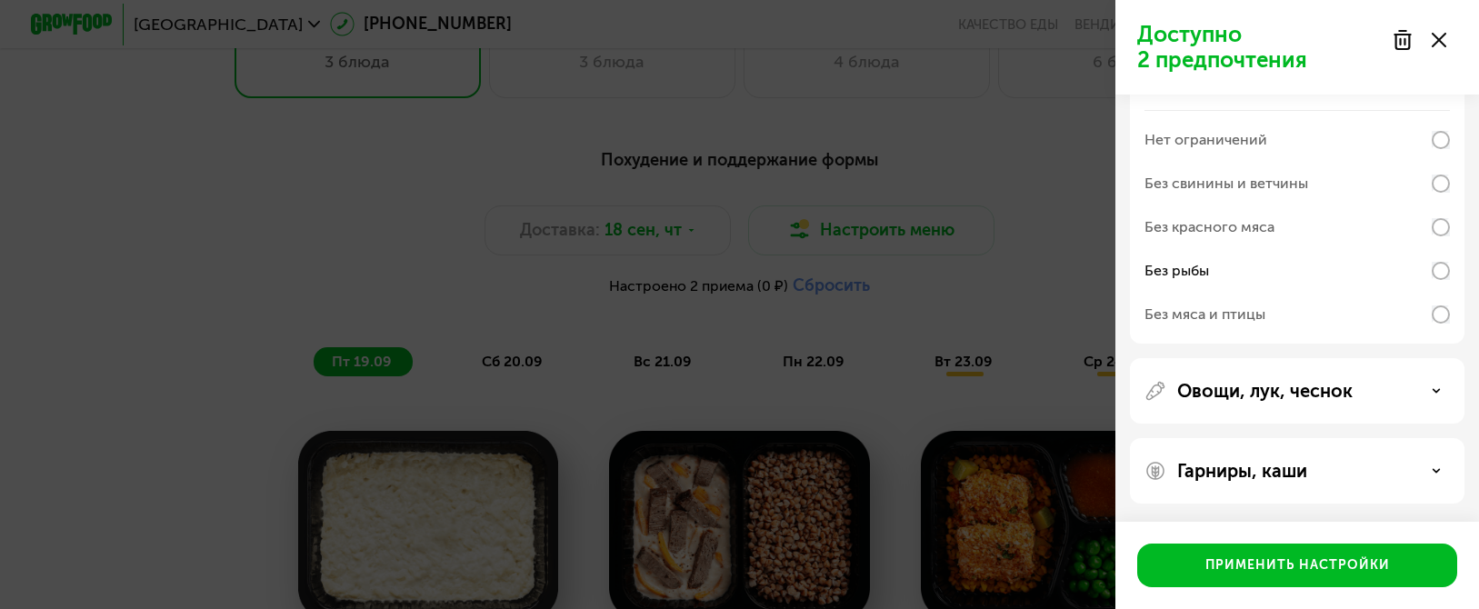
click at [1334, 389] on p "Овощи, лук, чеснок" at bounding box center [1264, 391] width 175 height 22
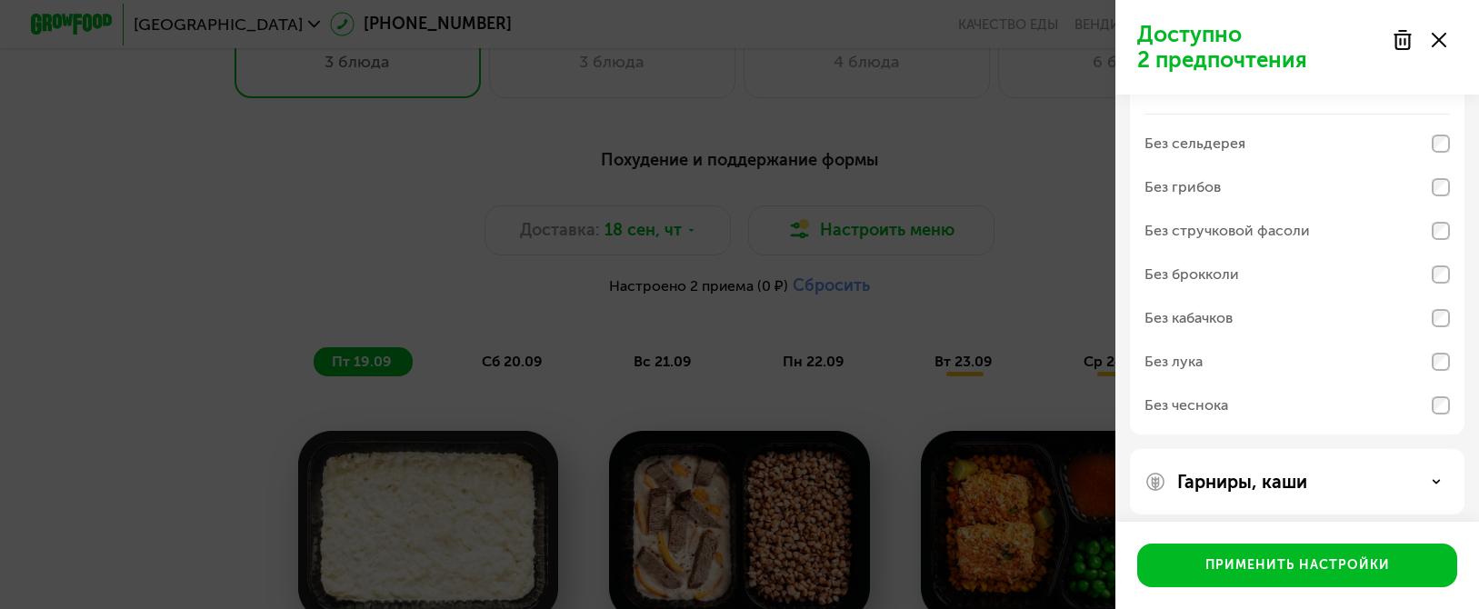
scroll to position [545, 0]
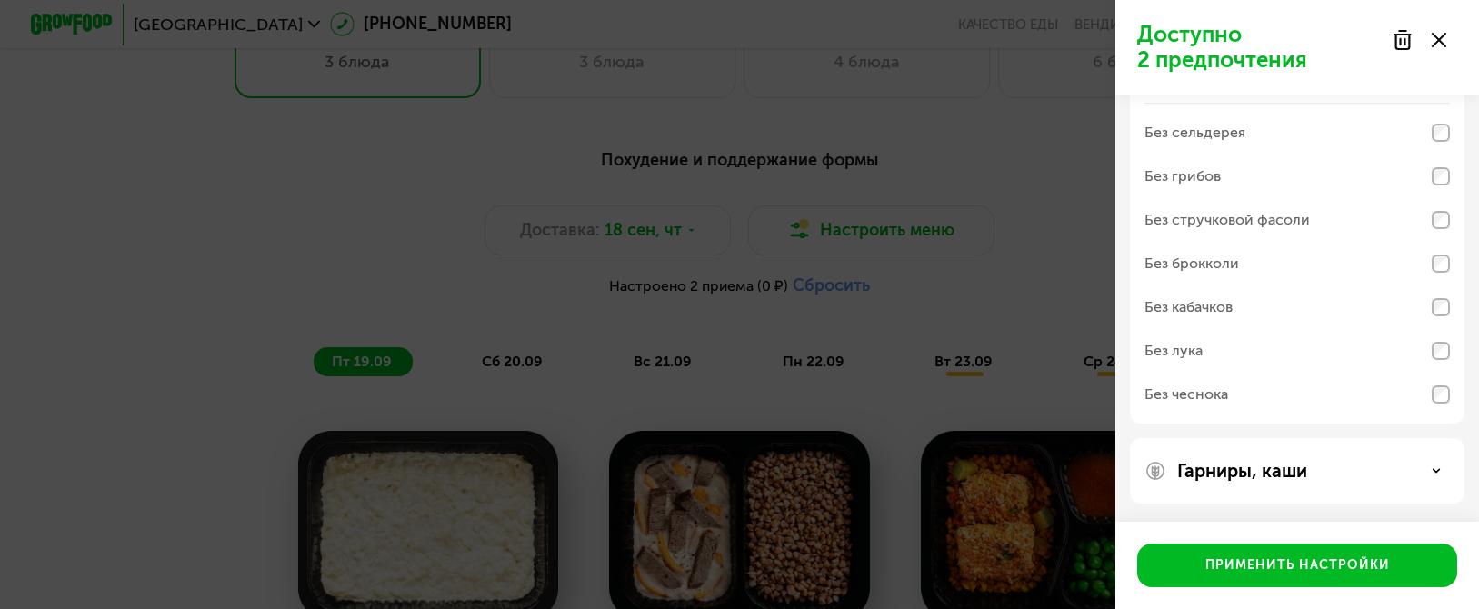
click at [1269, 470] on p "Гарниры, каши" at bounding box center [1242, 471] width 130 height 22
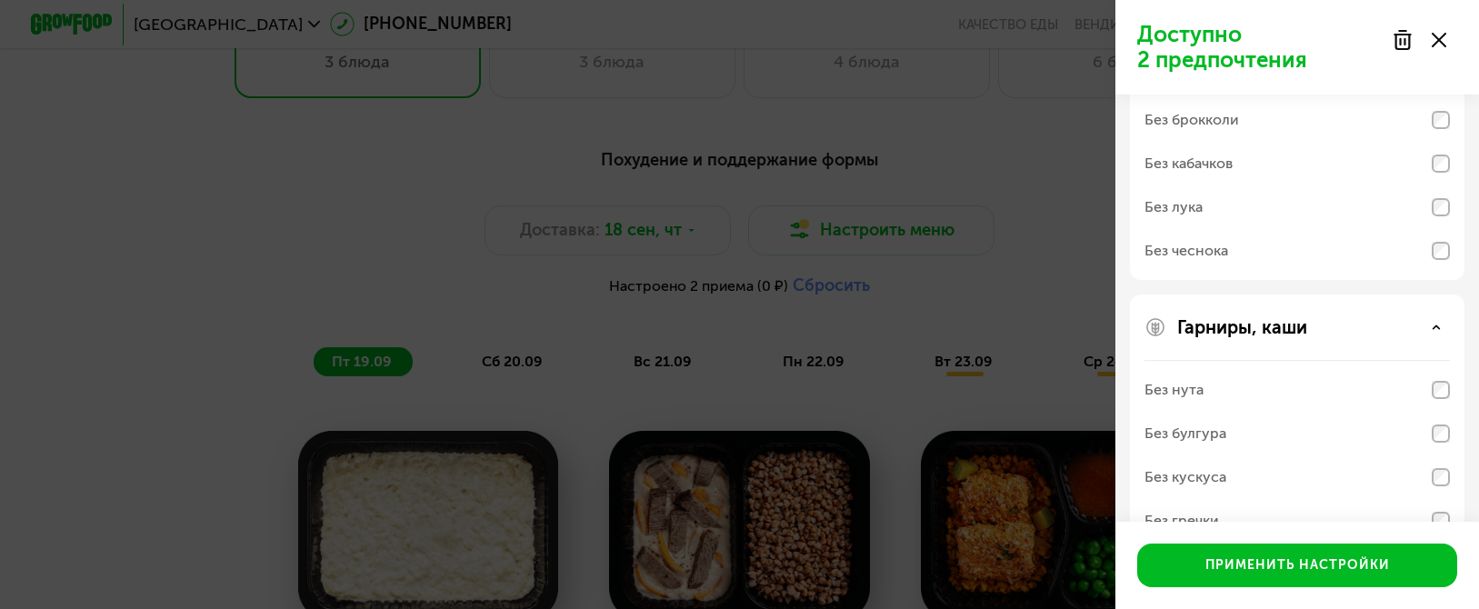
scroll to position [779, 0]
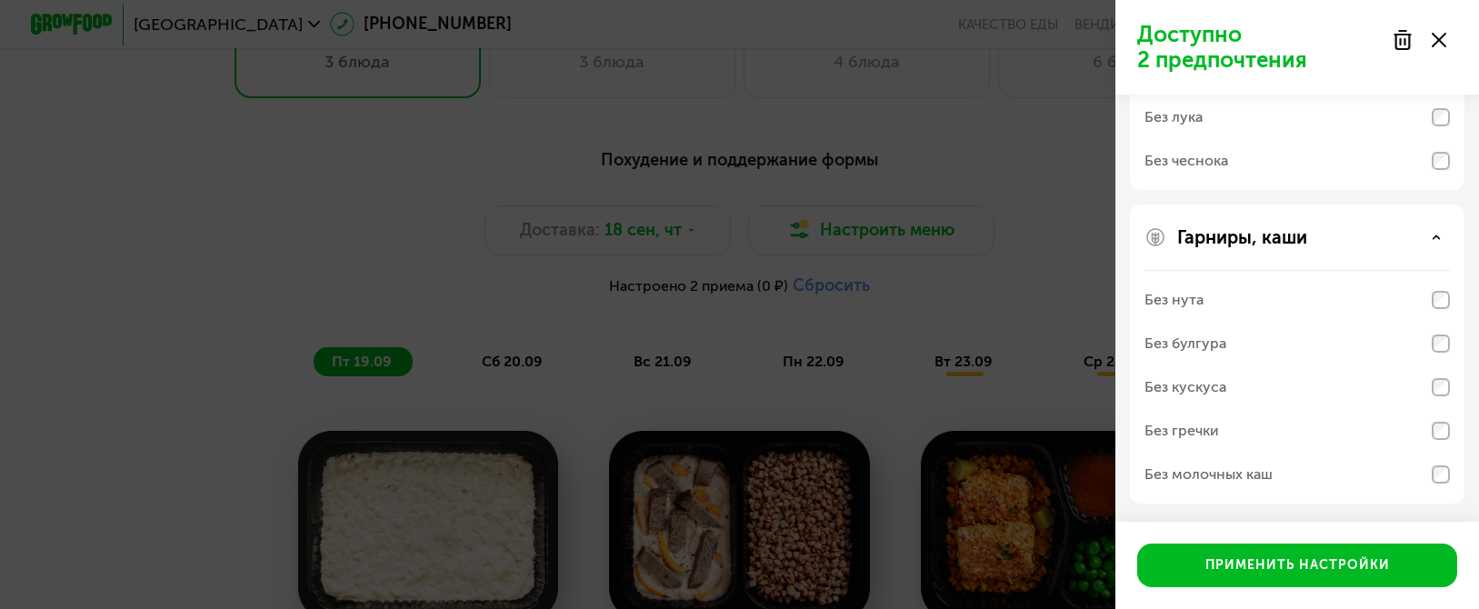
click at [1292, 475] on div "Без молочных каш" at bounding box center [1296, 475] width 305 height 44
click at [1316, 475] on div "Без молочных каш" at bounding box center [1296, 475] width 305 height 44
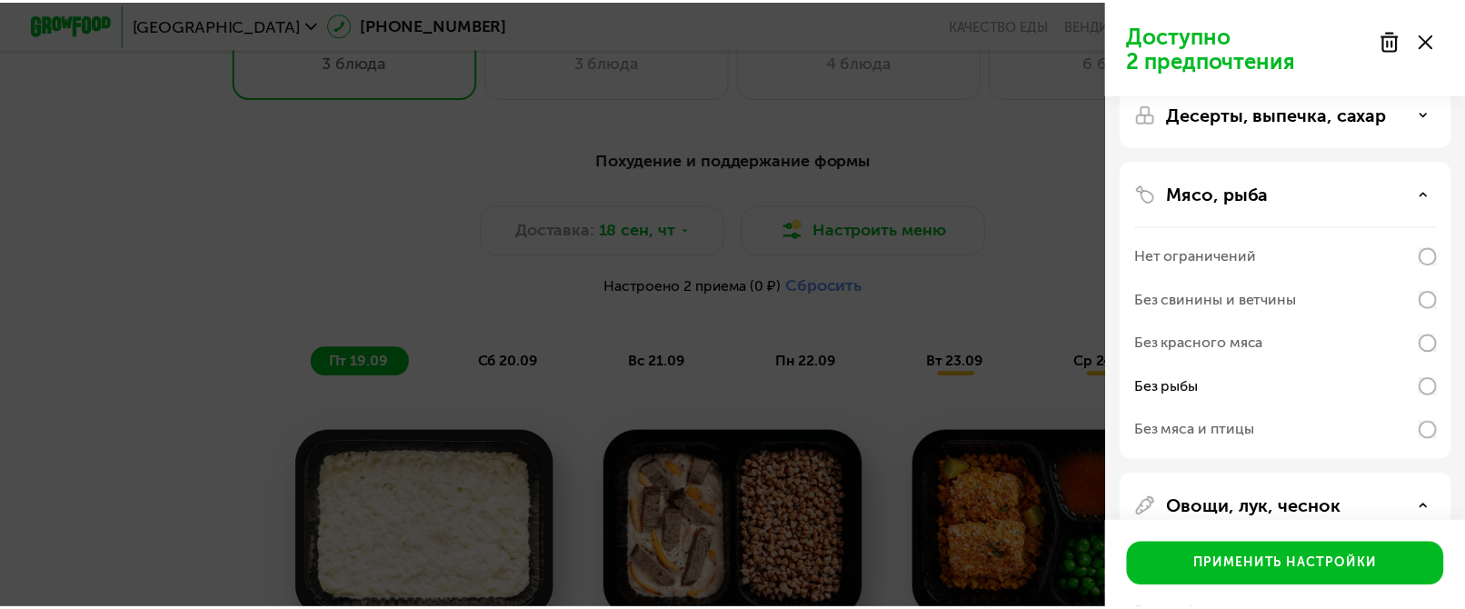
scroll to position [0, 0]
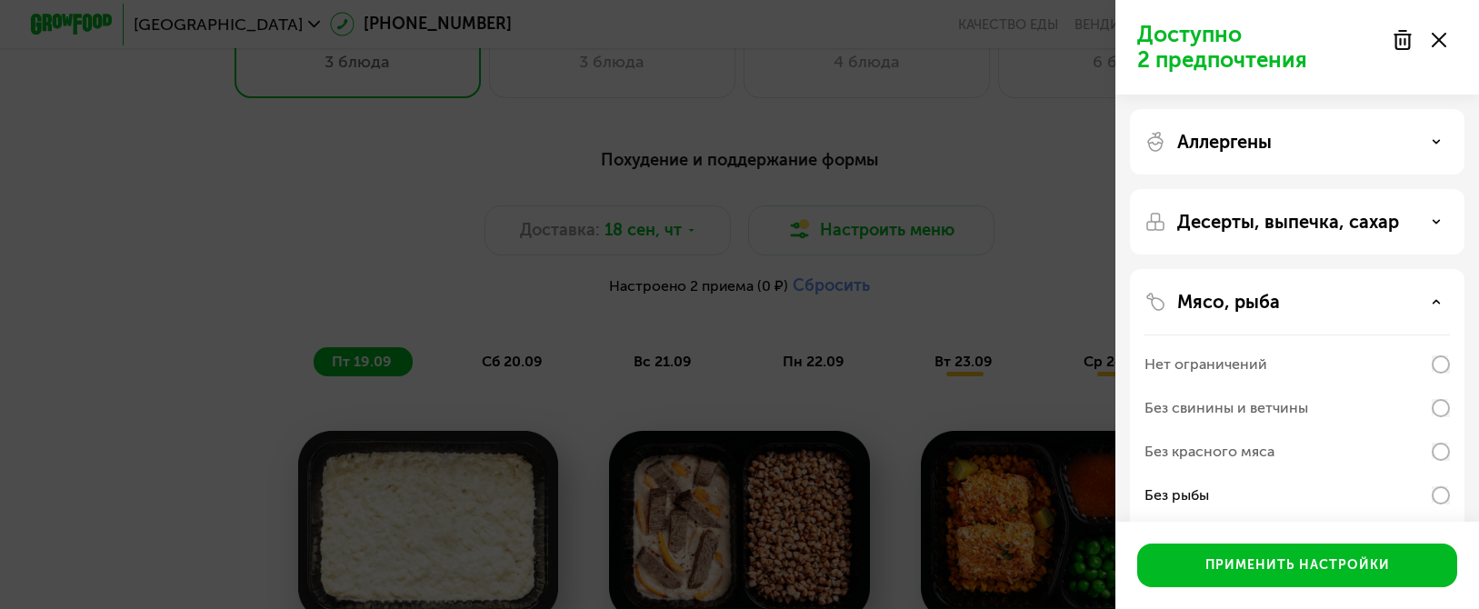
click at [1283, 224] on p "Десерты, выпечка, сахар" at bounding box center [1288, 222] width 222 height 22
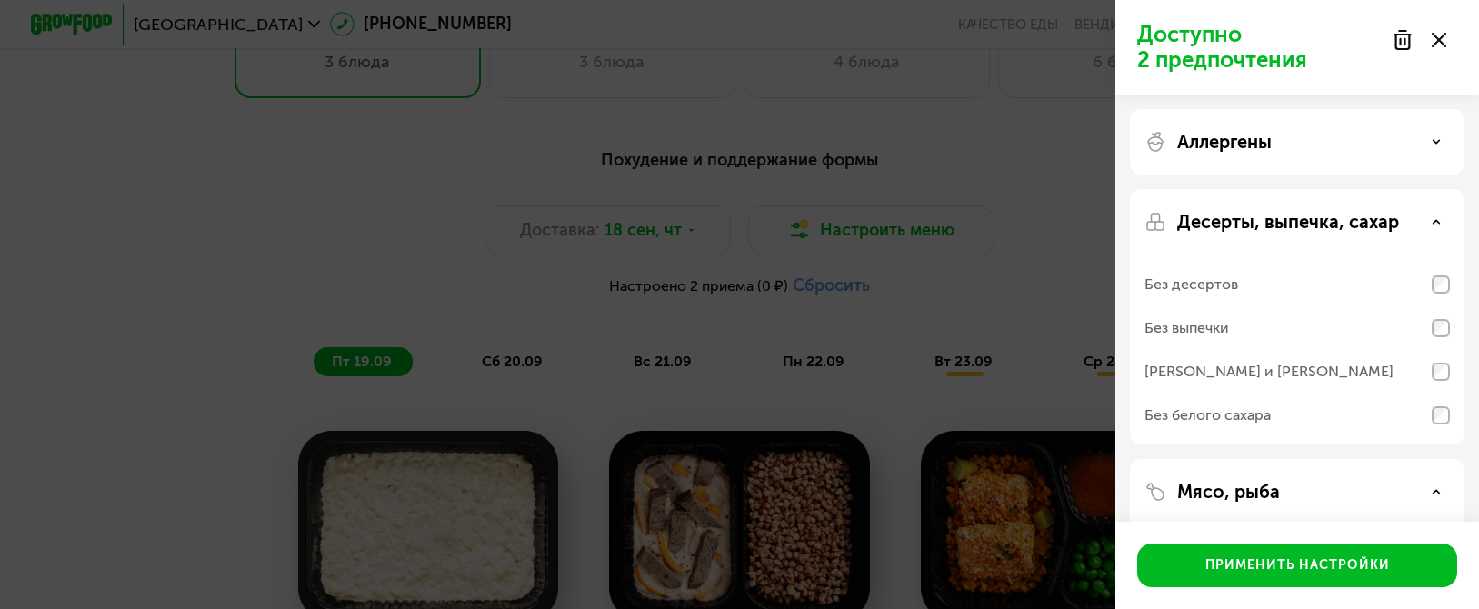
click at [1227, 127] on div "Аллергены" at bounding box center [1297, 141] width 335 height 65
click at [1231, 148] on p "Аллергены" at bounding box center [1224, 142] width 95 height 22
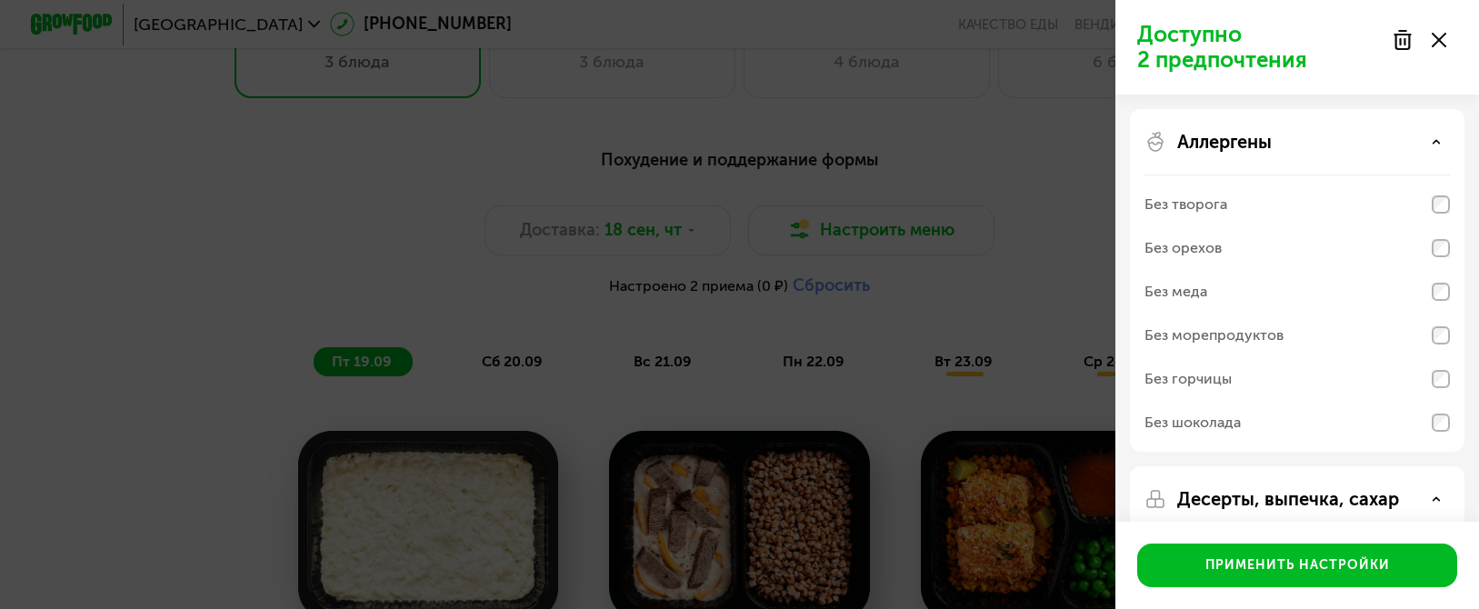
click at [1209, 333] on div "Без морепродуктов" at bounding box center [1213, 336] width 139 height 22
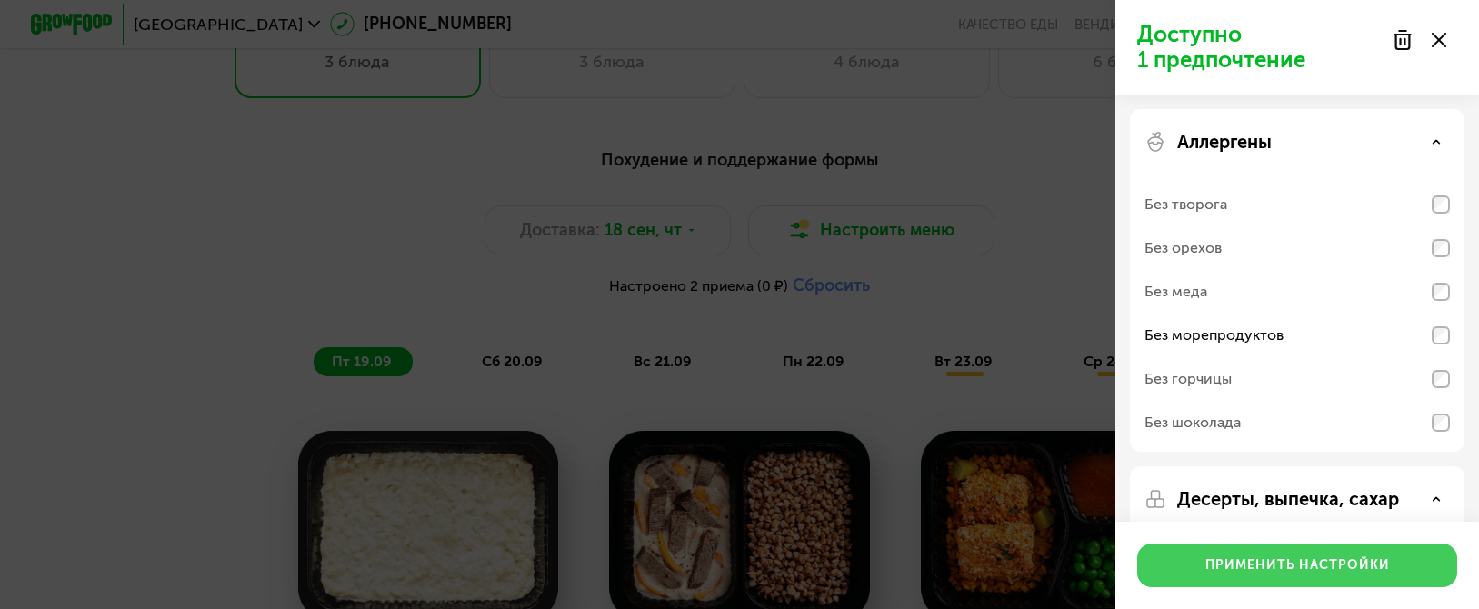
click at [1315, 559] on div "Применить настройки" at bounding box center [1297, 565] width 185 height 18
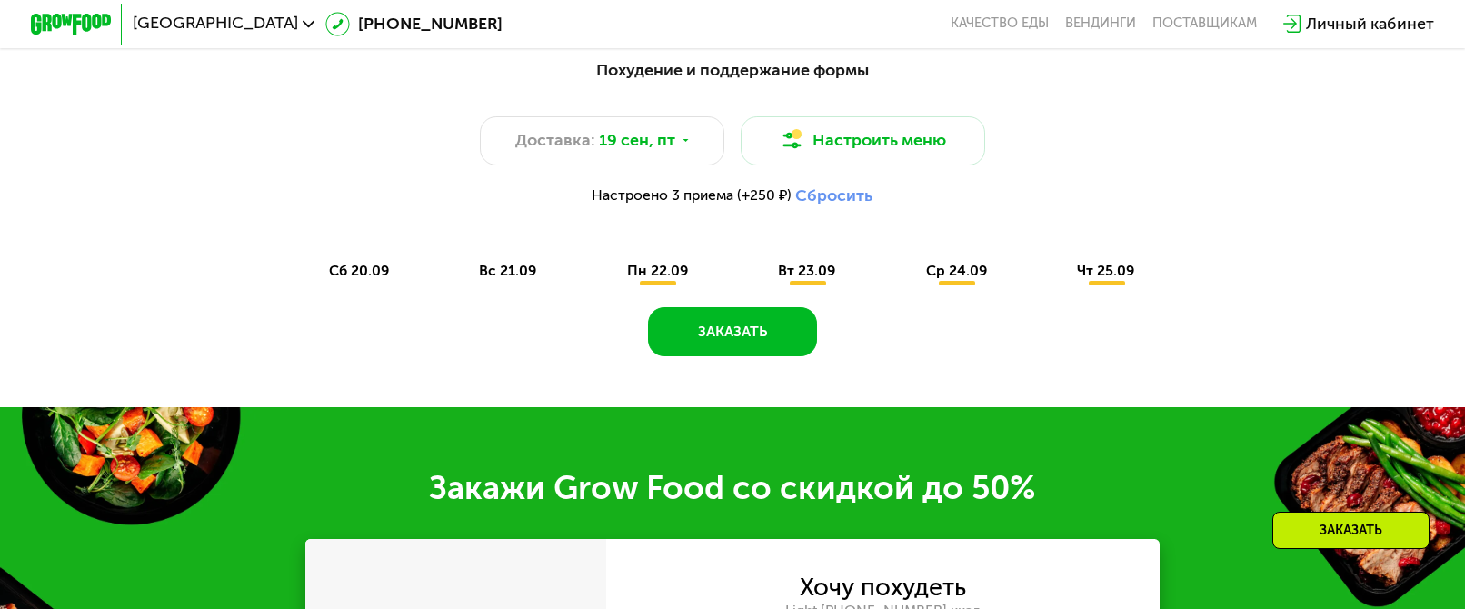
scroll to position [1496, 0]
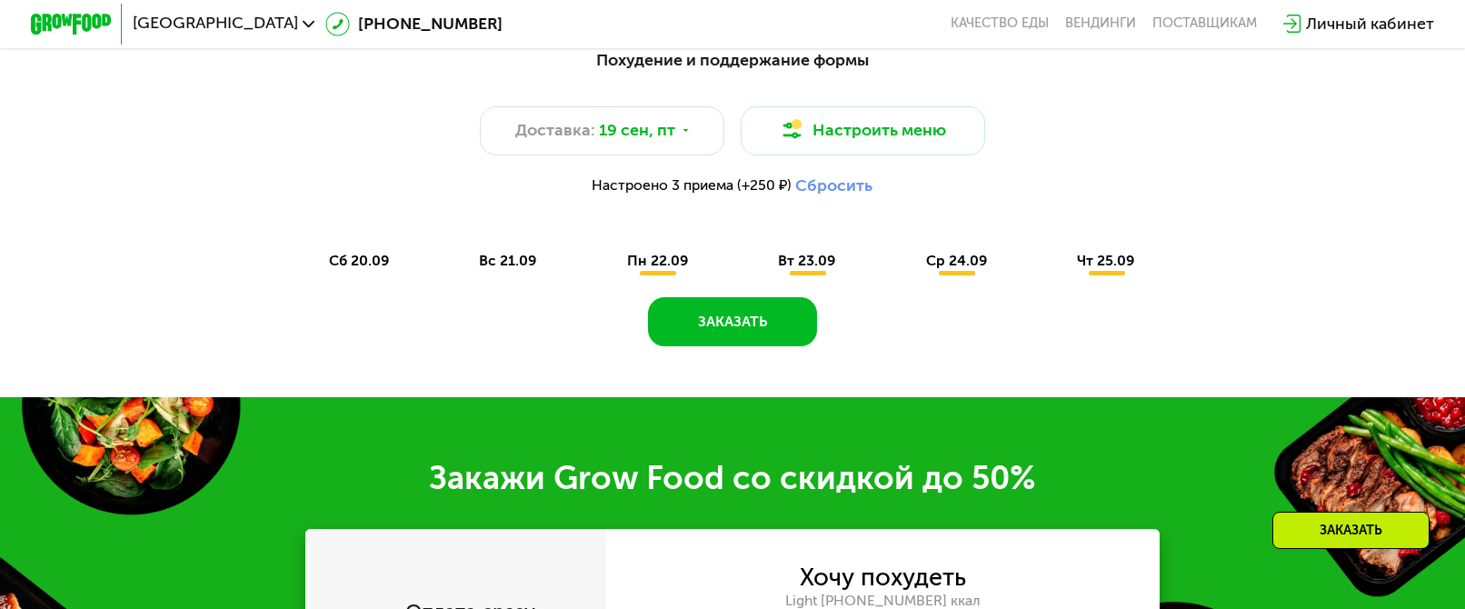
click at [365, 267] on span "сб 20.09" at bounding box center [359, 260] width 60 height 17
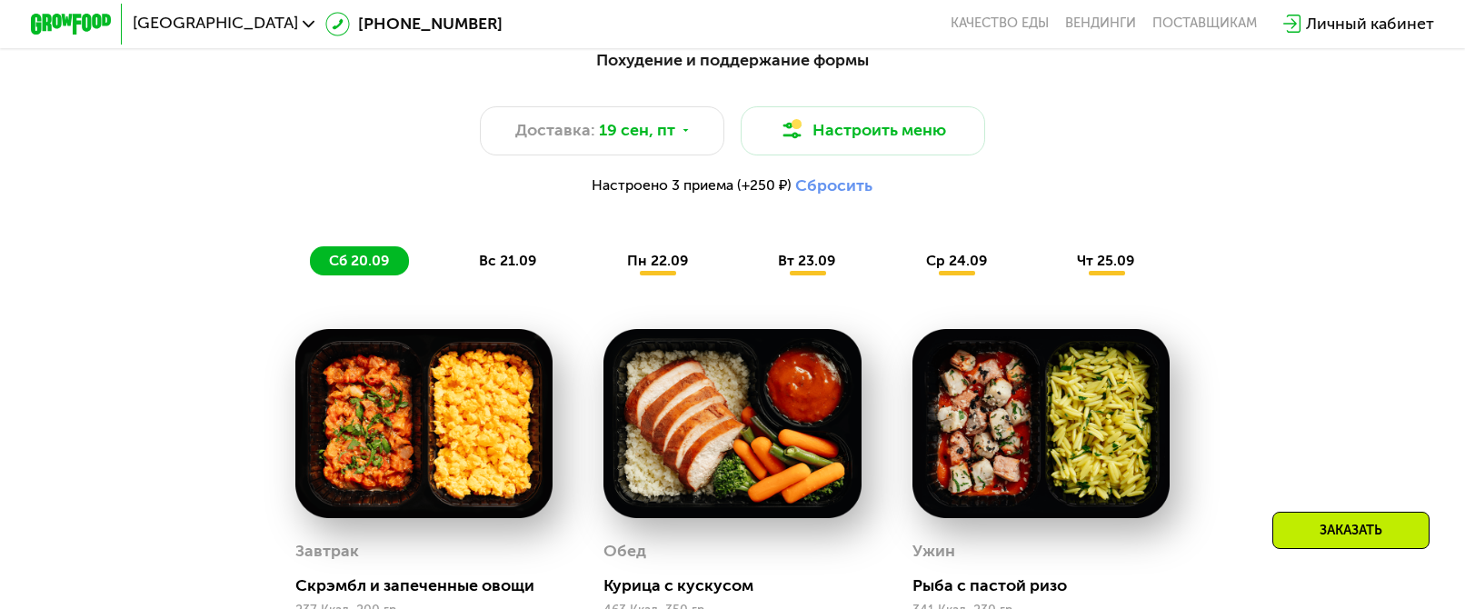
click at [518, 275] on div "вс 21.09" at bounding box center [509, 260] width 96 height 28
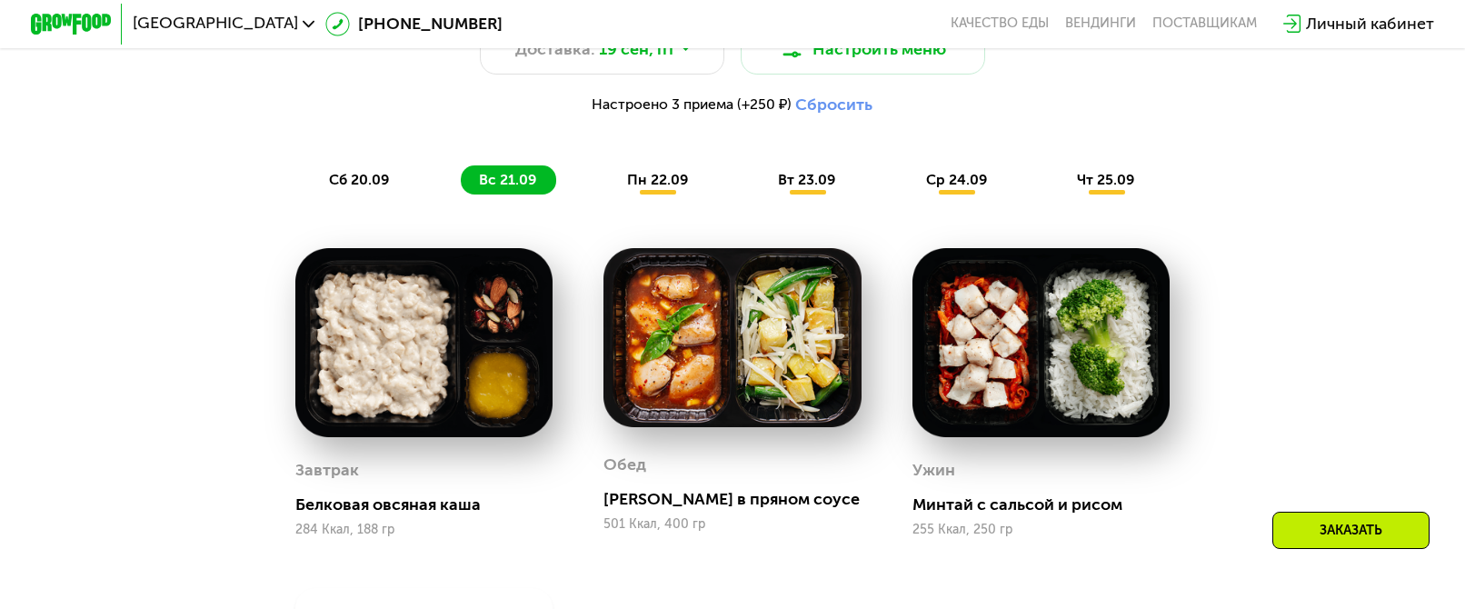
scroll to position [1587, 0]
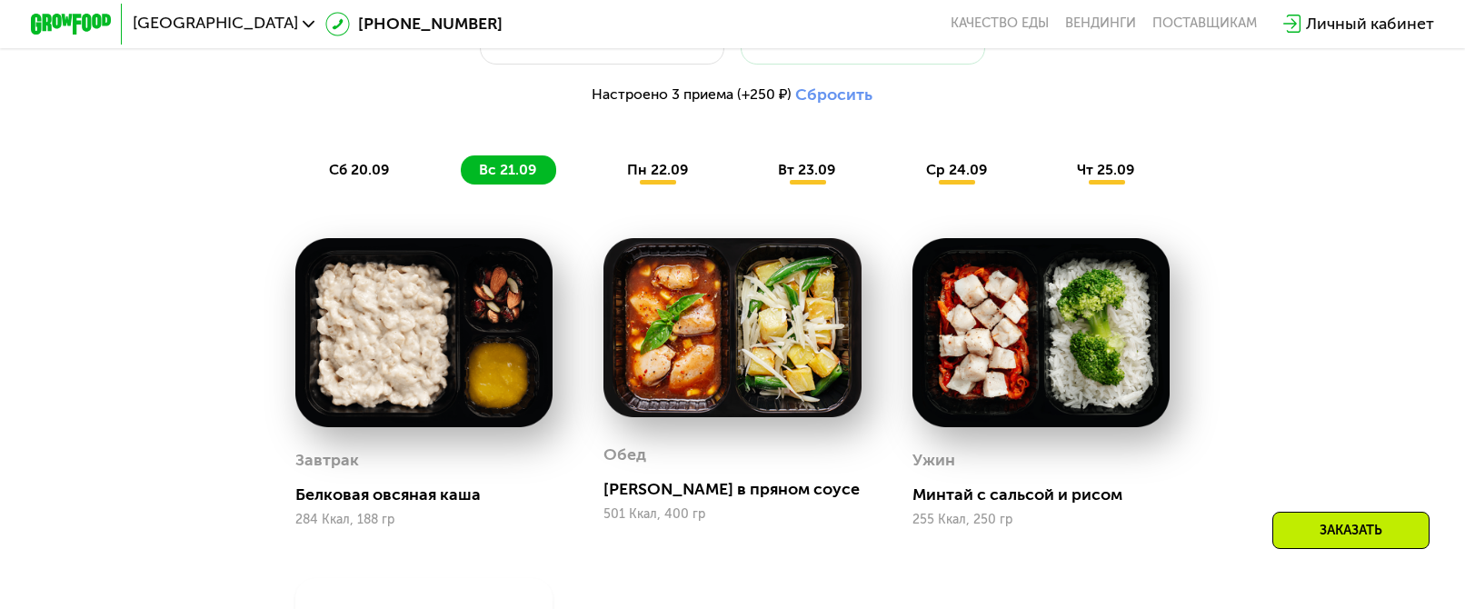
click at [664, 178] on span "пн 22.09" at bounding box center [657, 169] width 61 height 17
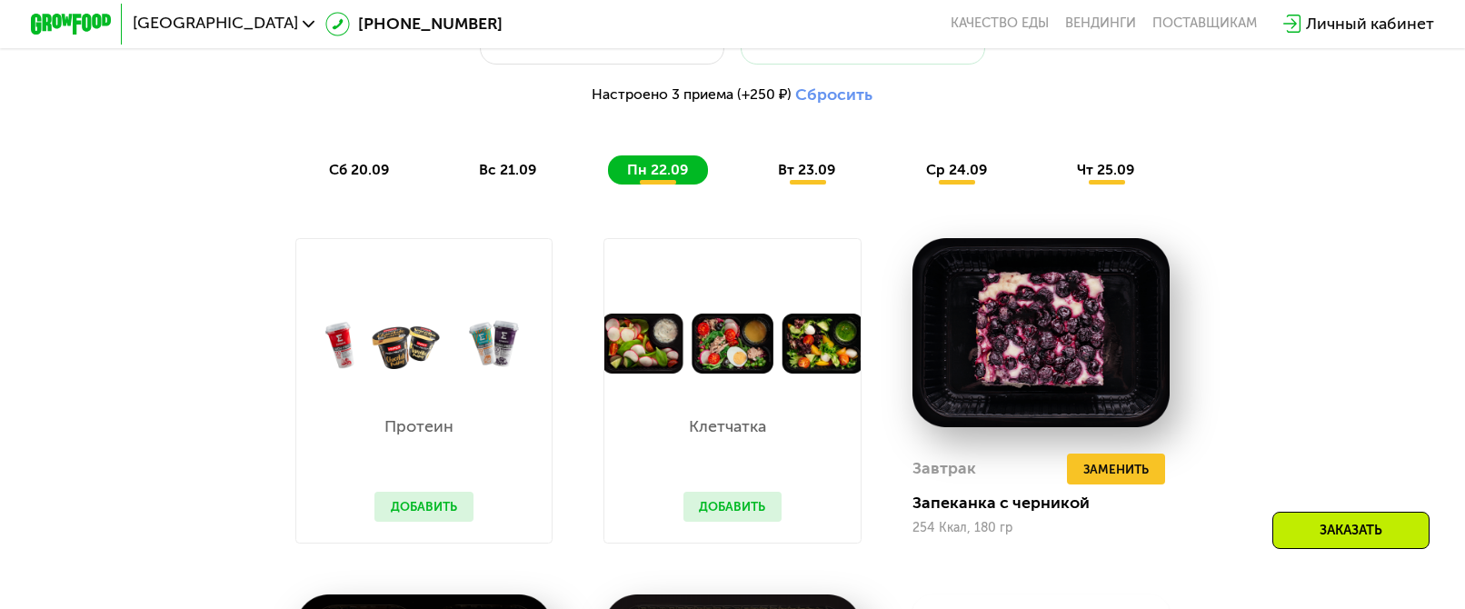
click at [798, 178] on span "вт 23.09" at bounding box center [806, 169] width 57 height 17
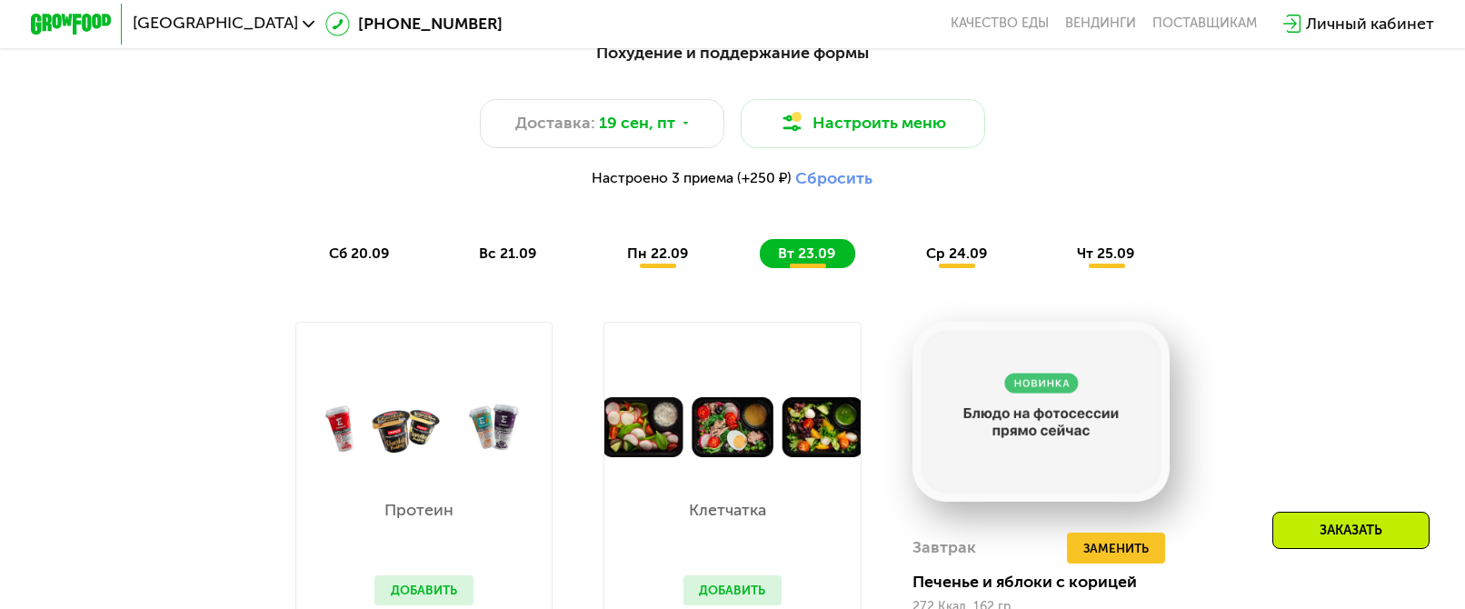
scroll to position [1496, 0]
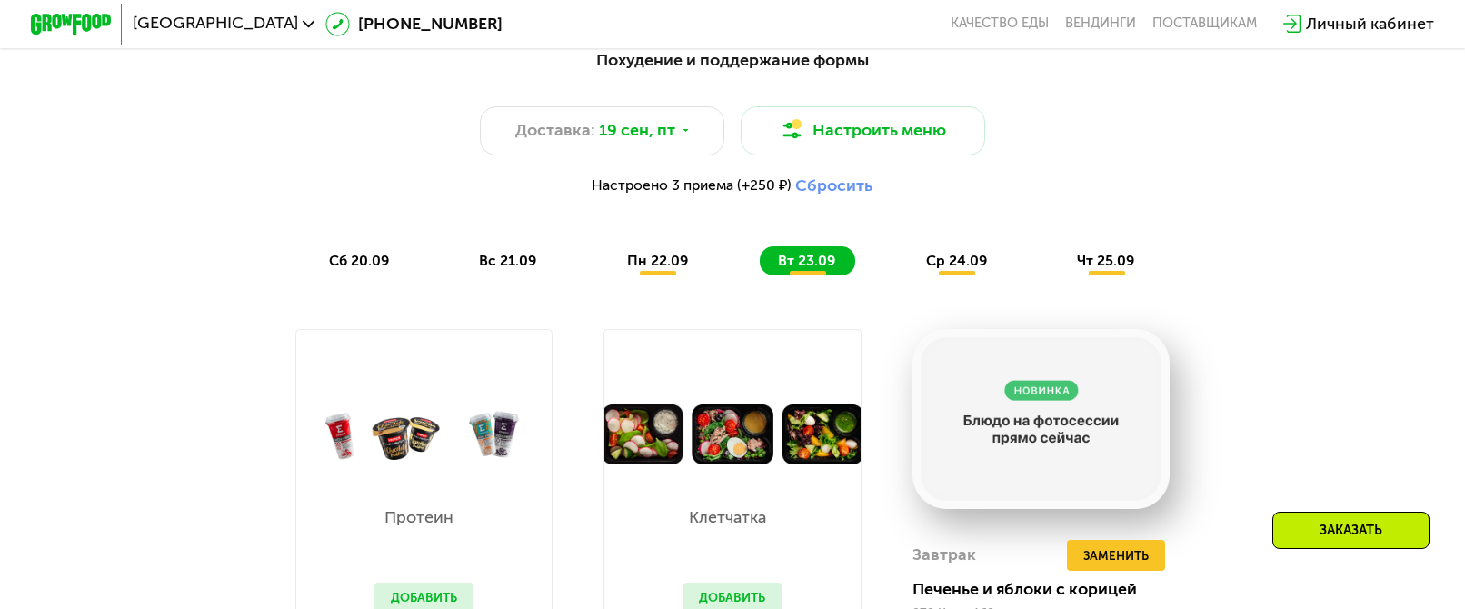
click at [844, 195] on button "Сбросить" at bounding box center [833, 185] width 77 height 20
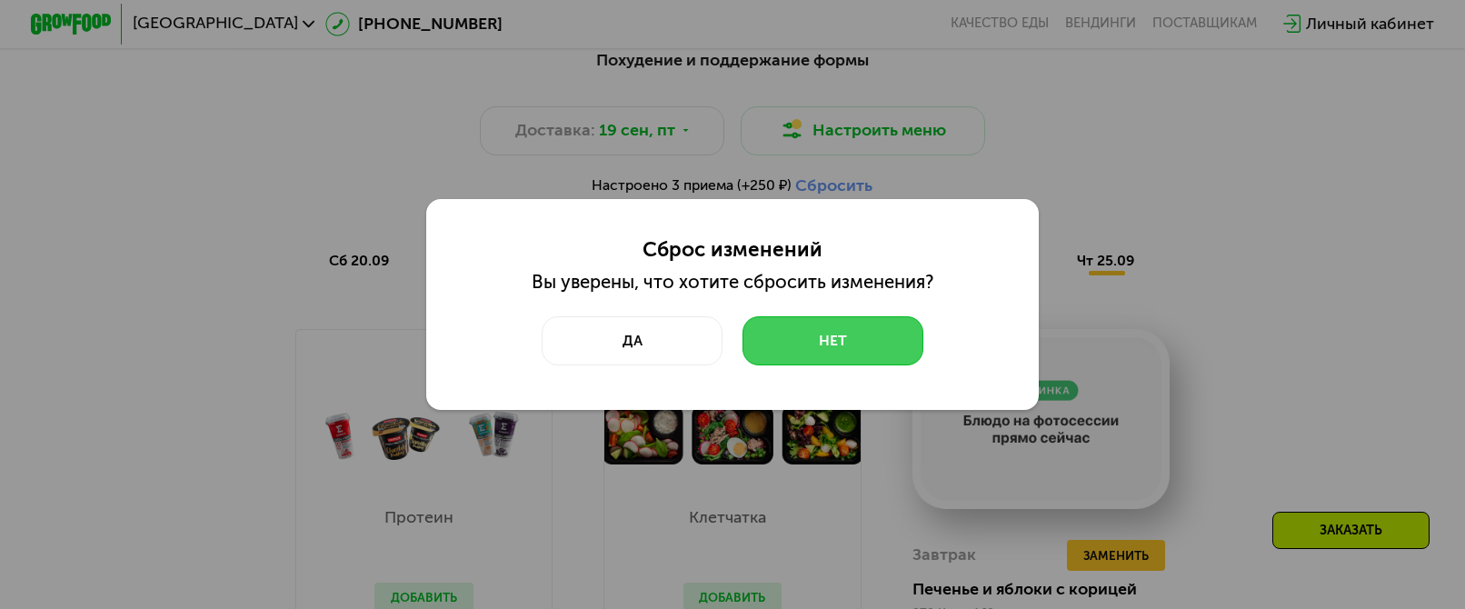
click at [792, 338] on button "Нет" at bounding box center [833, 340] width 181 height 49
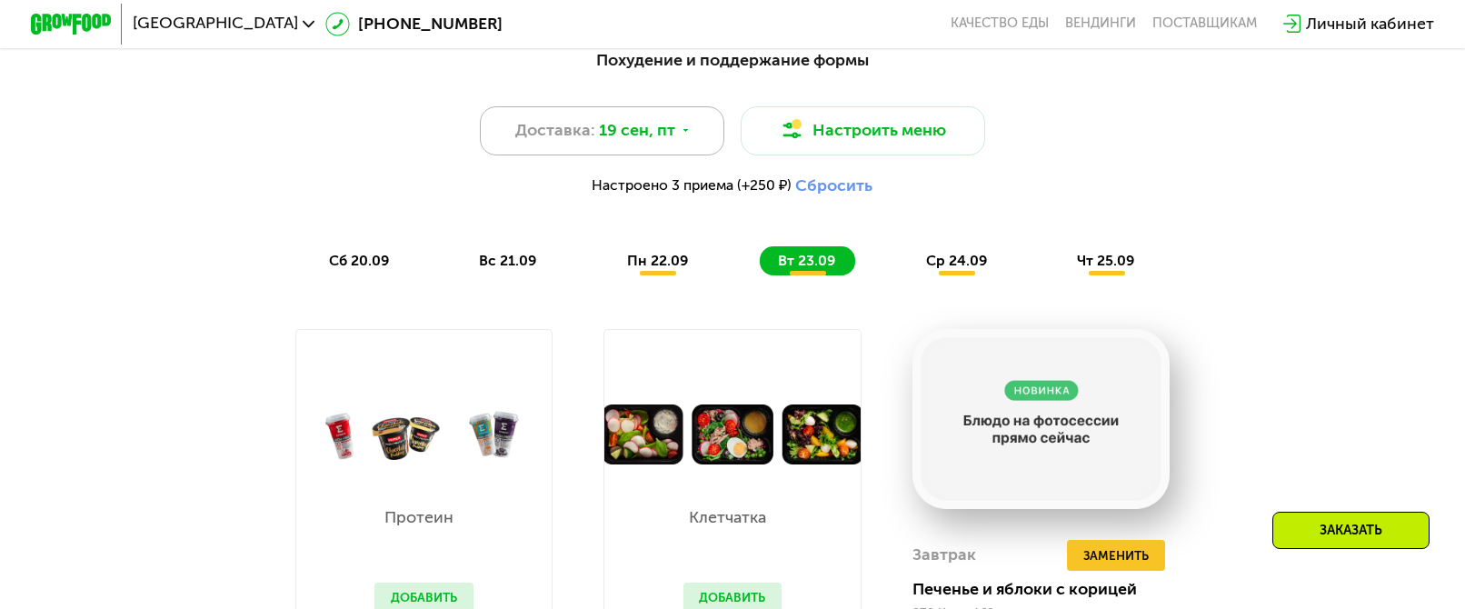
click at [601, 143] on span "19 сен, пт" at bounding box center [637, 130] width 76 height 25
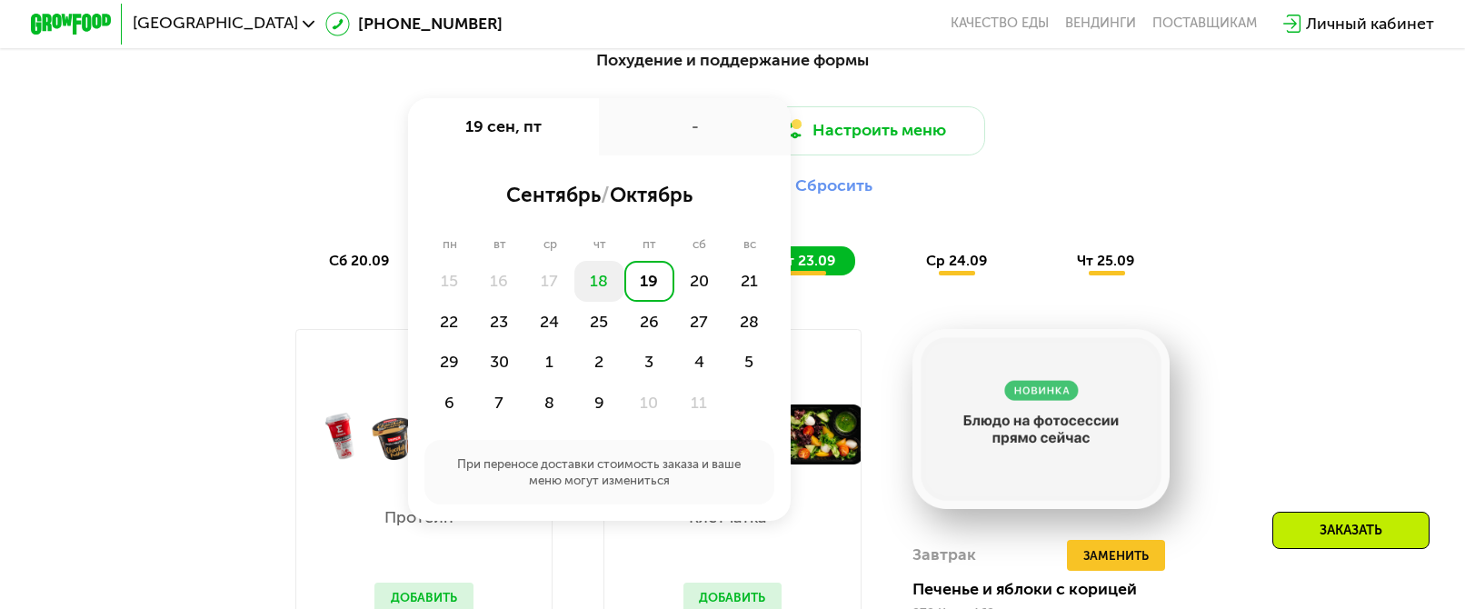
click at [591, 299] on div "18" at bounding box center [599, 281] width 50 height 41
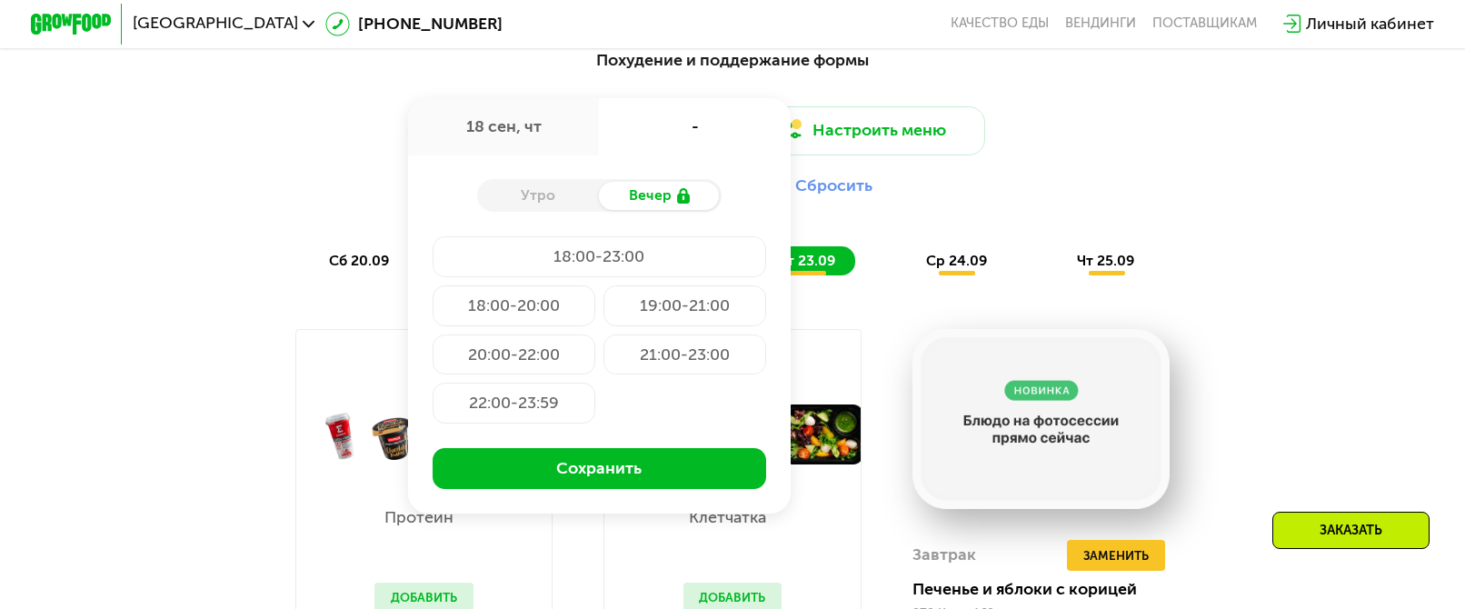
click at [600, 270] on div "18:00-23:00" at bounding box center [600, 256] width 334 height 41
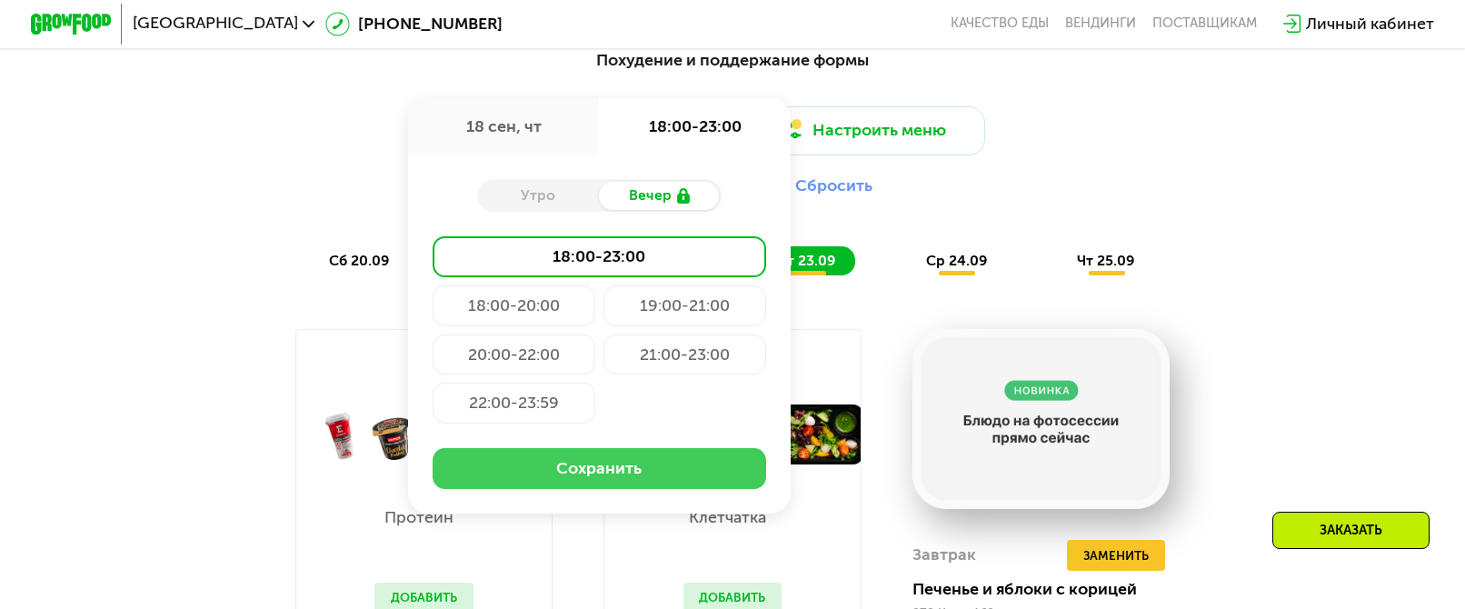
click at [606, 472] on button "Сохранить" at bounding box center [600, 468] width 334 height 41
